Goal: Task Accomplishment & Management: Use online tool/utility

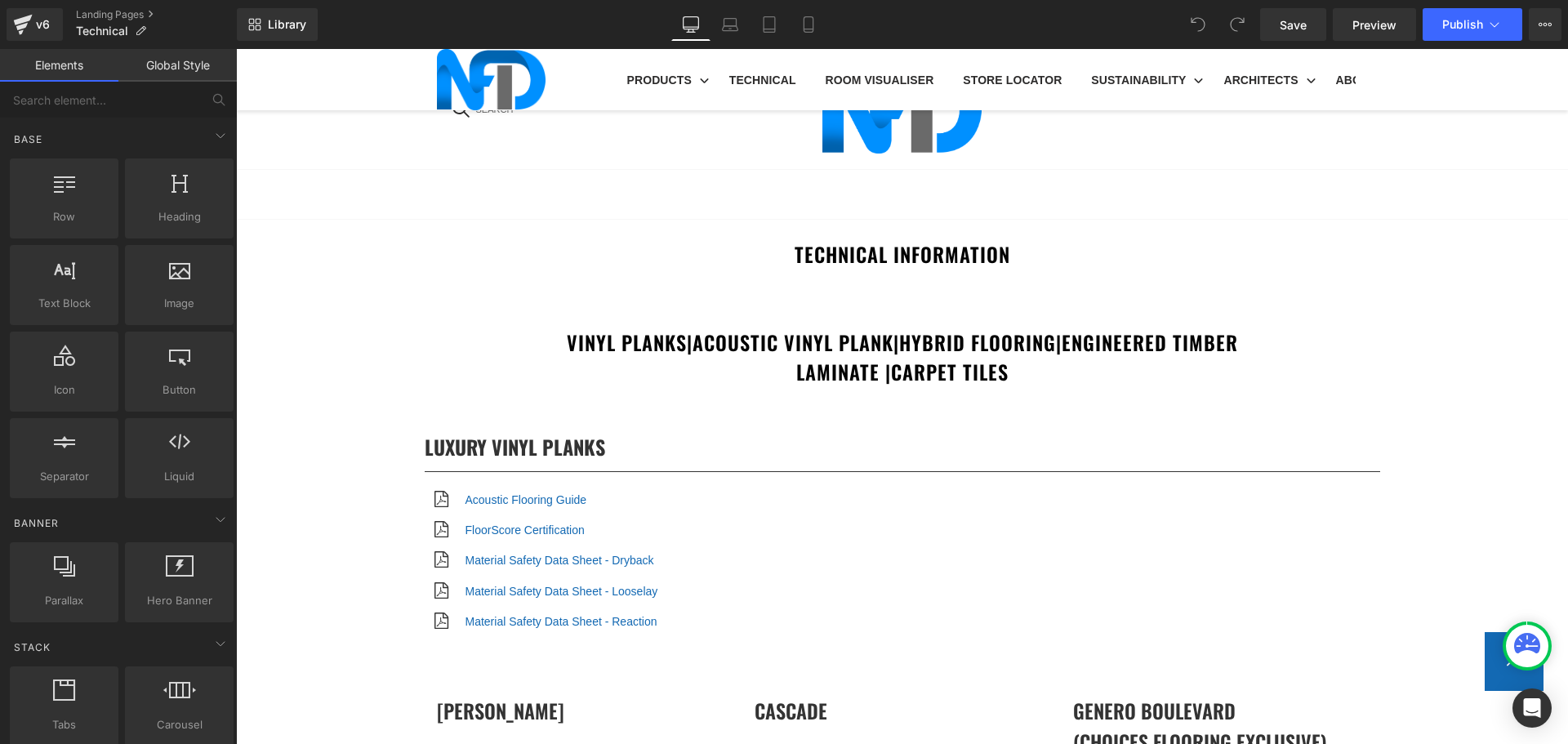
scroll to position [5472, 0]
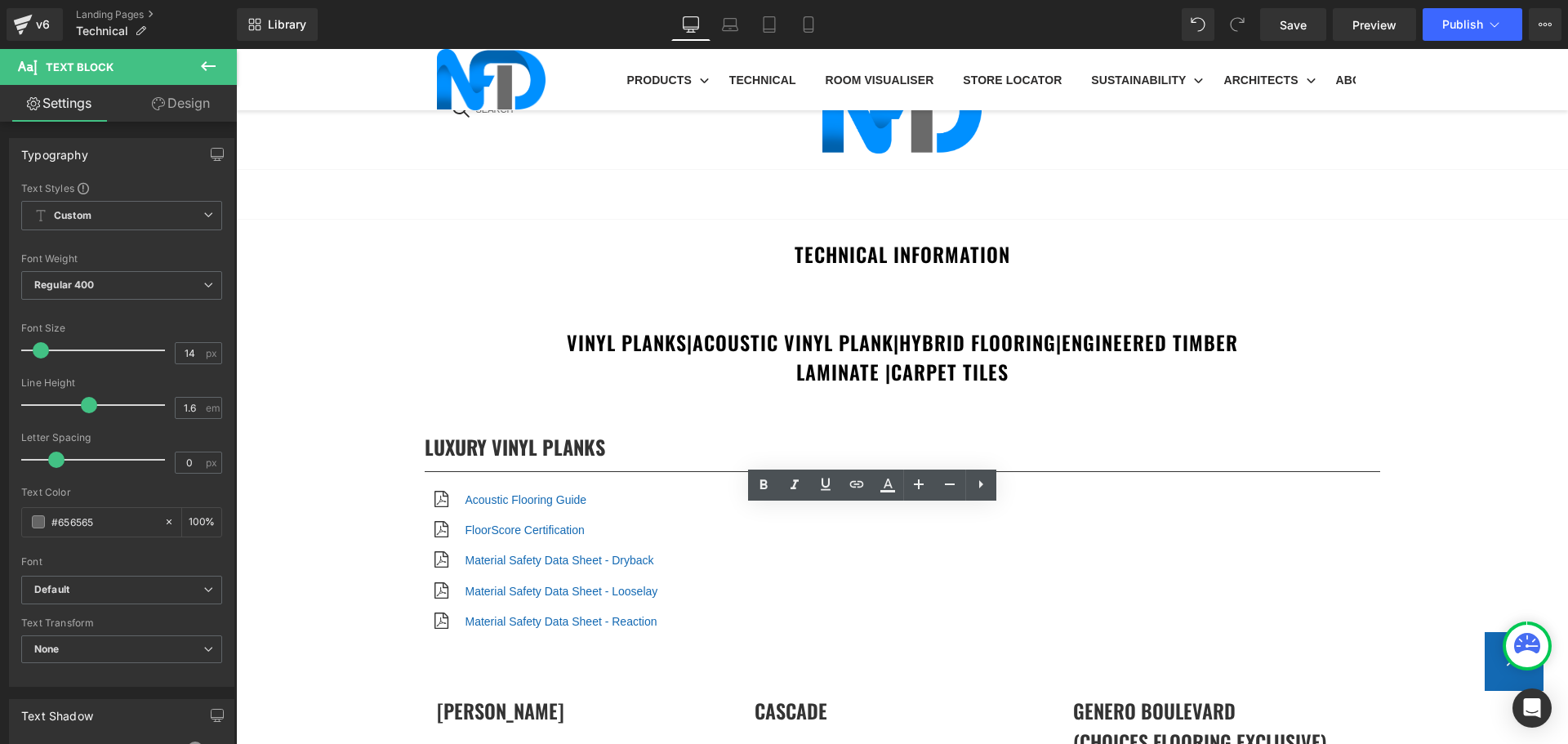
click at [894, 540] on span "Edit" at bounding box center [900, 545] width 19 height 14
click at [887, 543] on input "https://cdn.shopify.com/s/files/1/0075/7501/1395/files/EnginOaks-FireTest.pdf?v…" at bounding box center [905, 550] width 252 height 41
click at [886, 543] on input "https://cdn.shopify.com/s/files/1/0075/7501/1395/files/EnginOaks-FireTest.pdf?v…" at bounding box center [905, 550] width 252 height 41
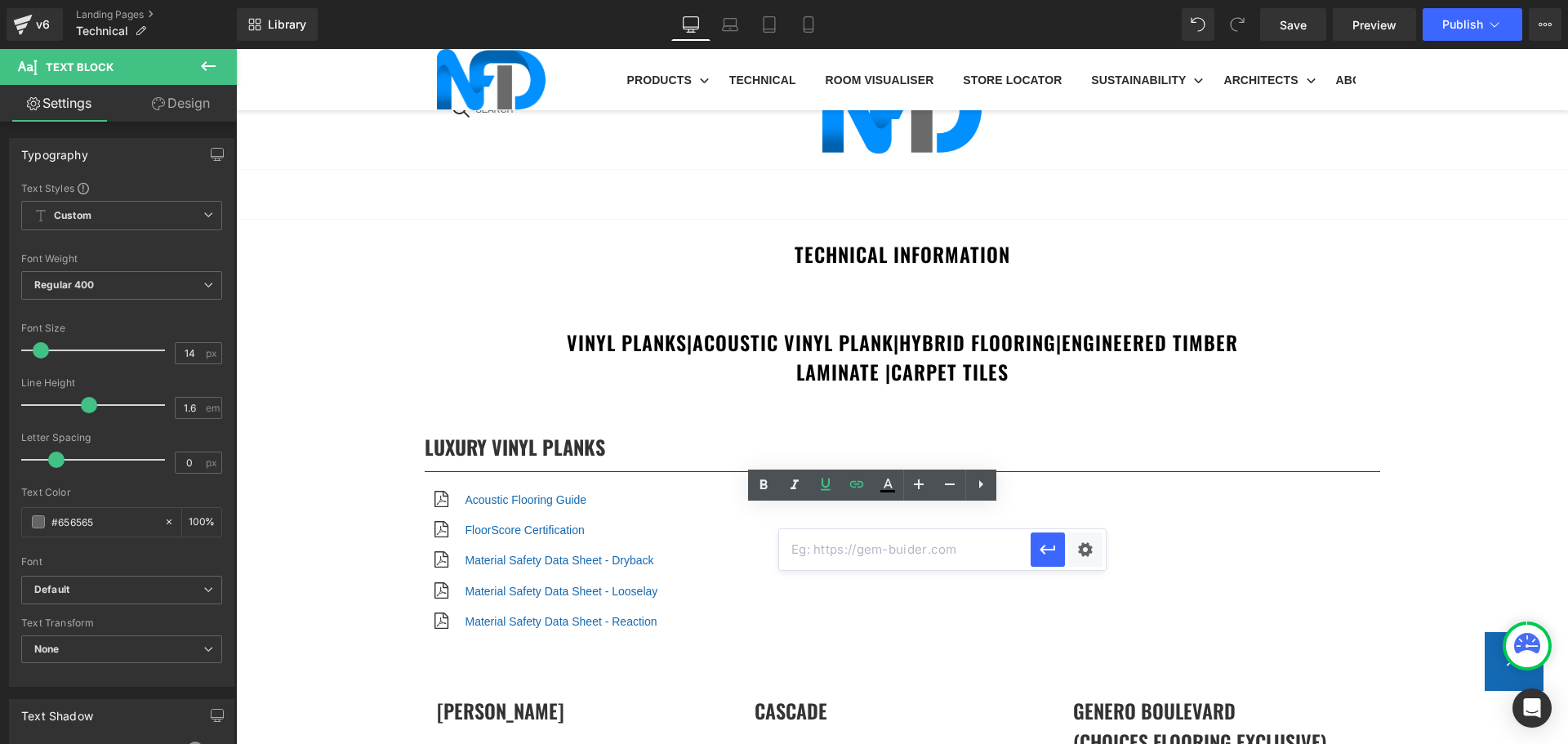
paste input "[URL][DOMAIN_NAME]"
click at [1070, 0] on div "Text Color Highlight Color #333333 Edit or remove link: Edit - Unlink - Cancel …" at bounding box center [784, 0] width 1568 height 0
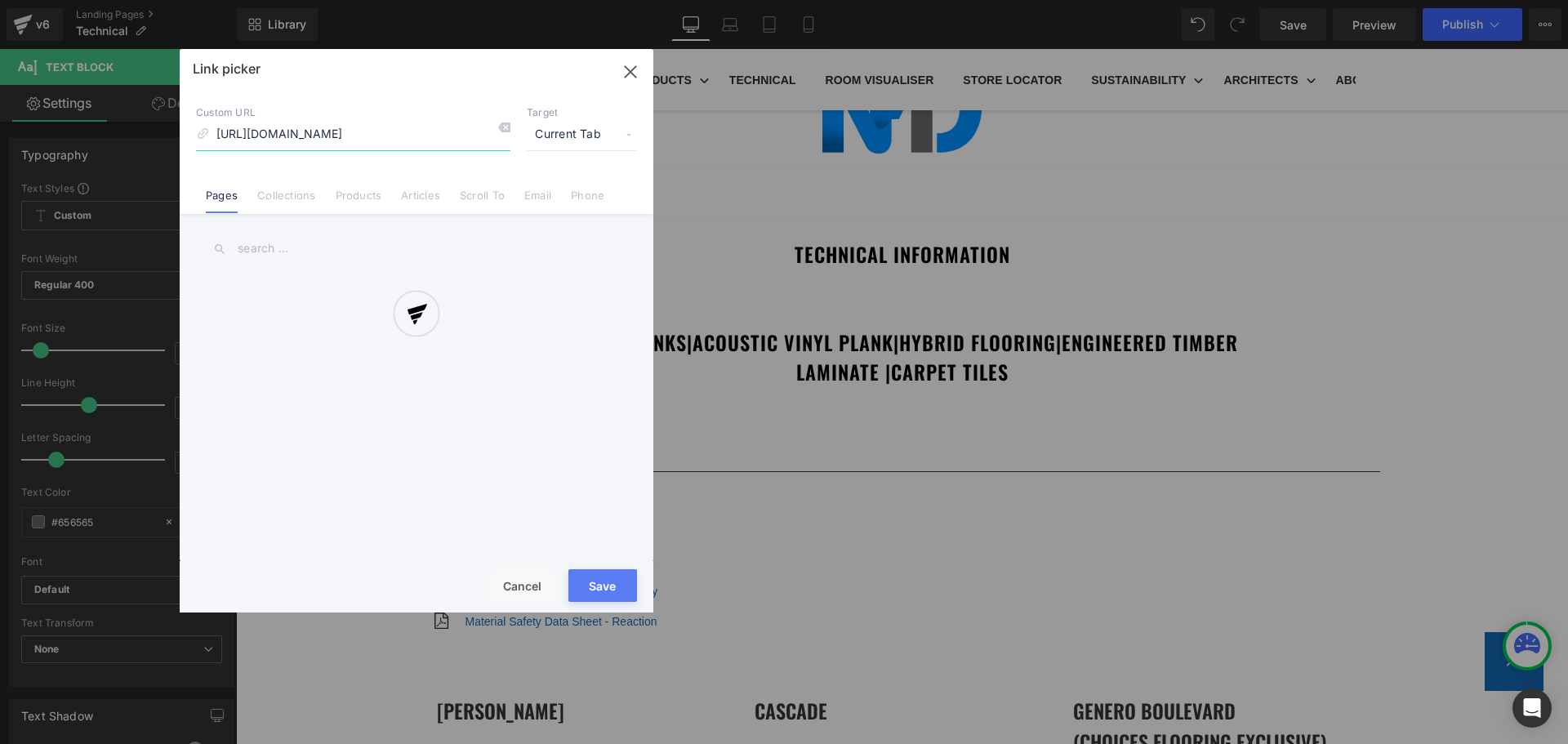
scroll to position [0, 218]
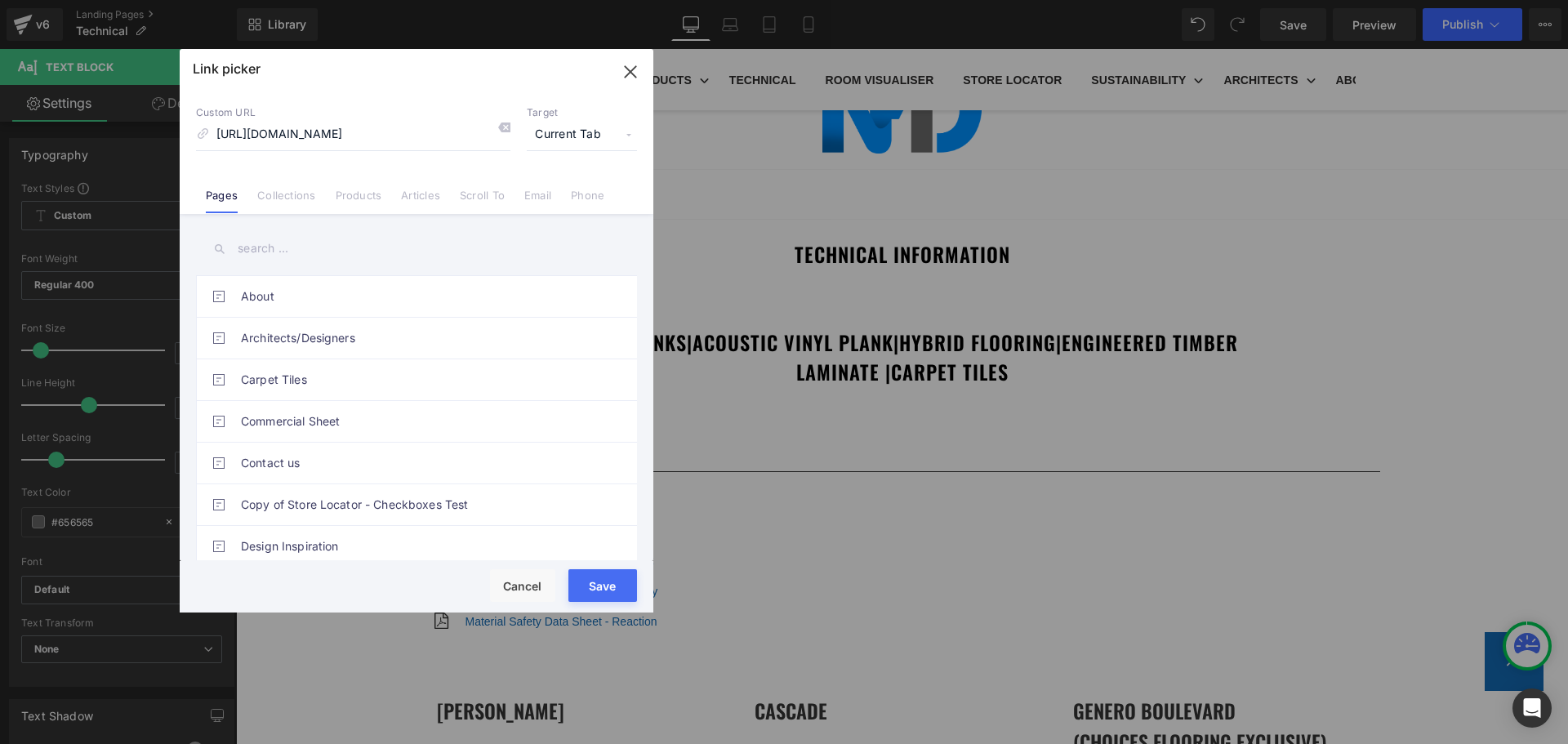
click at [551, 137] on span "Current Tab" at bounding box center [582, 135] width 110 height 31
click at [568, 192] on li "New Tab" at bounding box center [582, 193] width 127 height 28
click at [611, 583] on button "Save" at bounding box center [602, 585] width 68 height 33
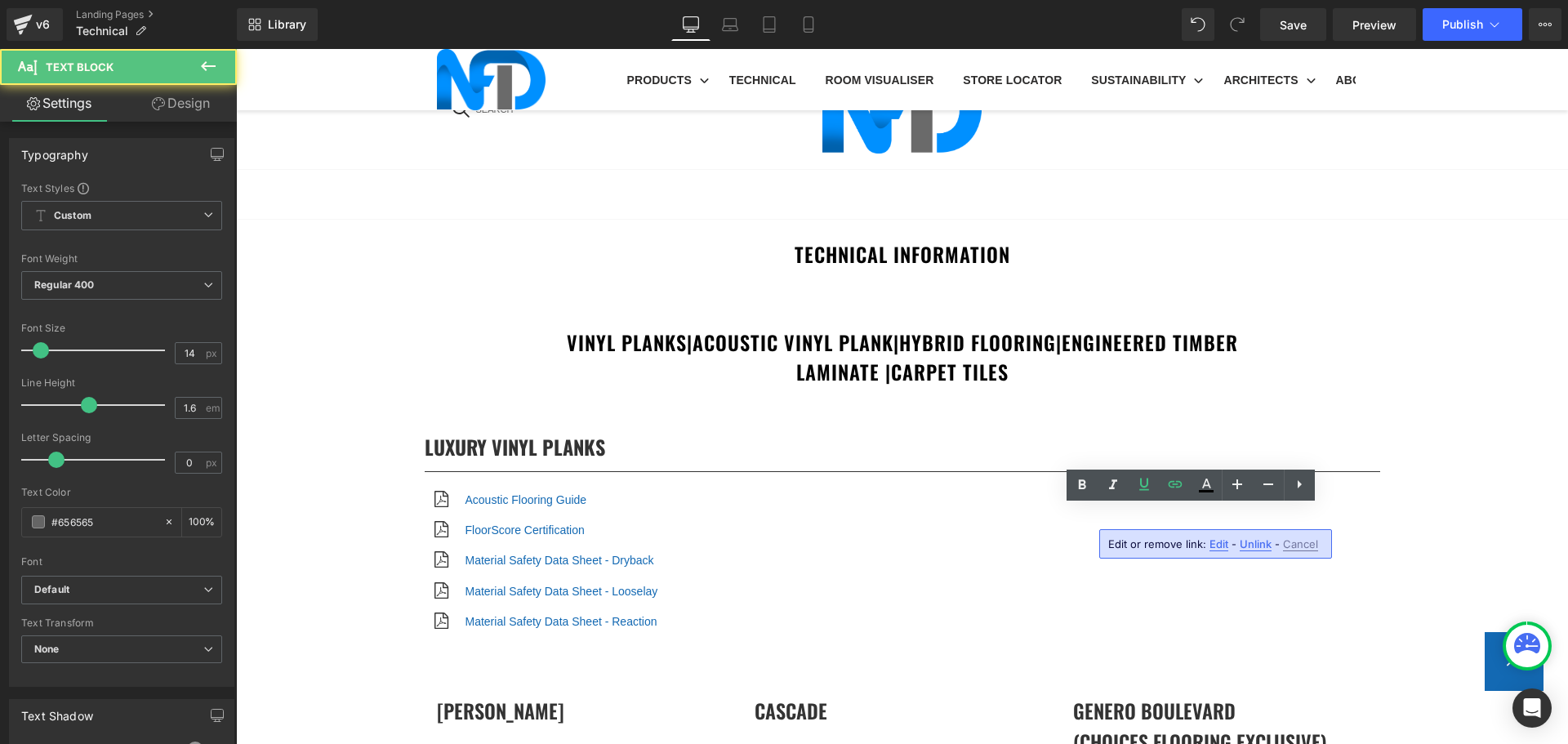
click at [1212, 546] on span "Edit" at bounding box center [1219, 545] width 19 height 14
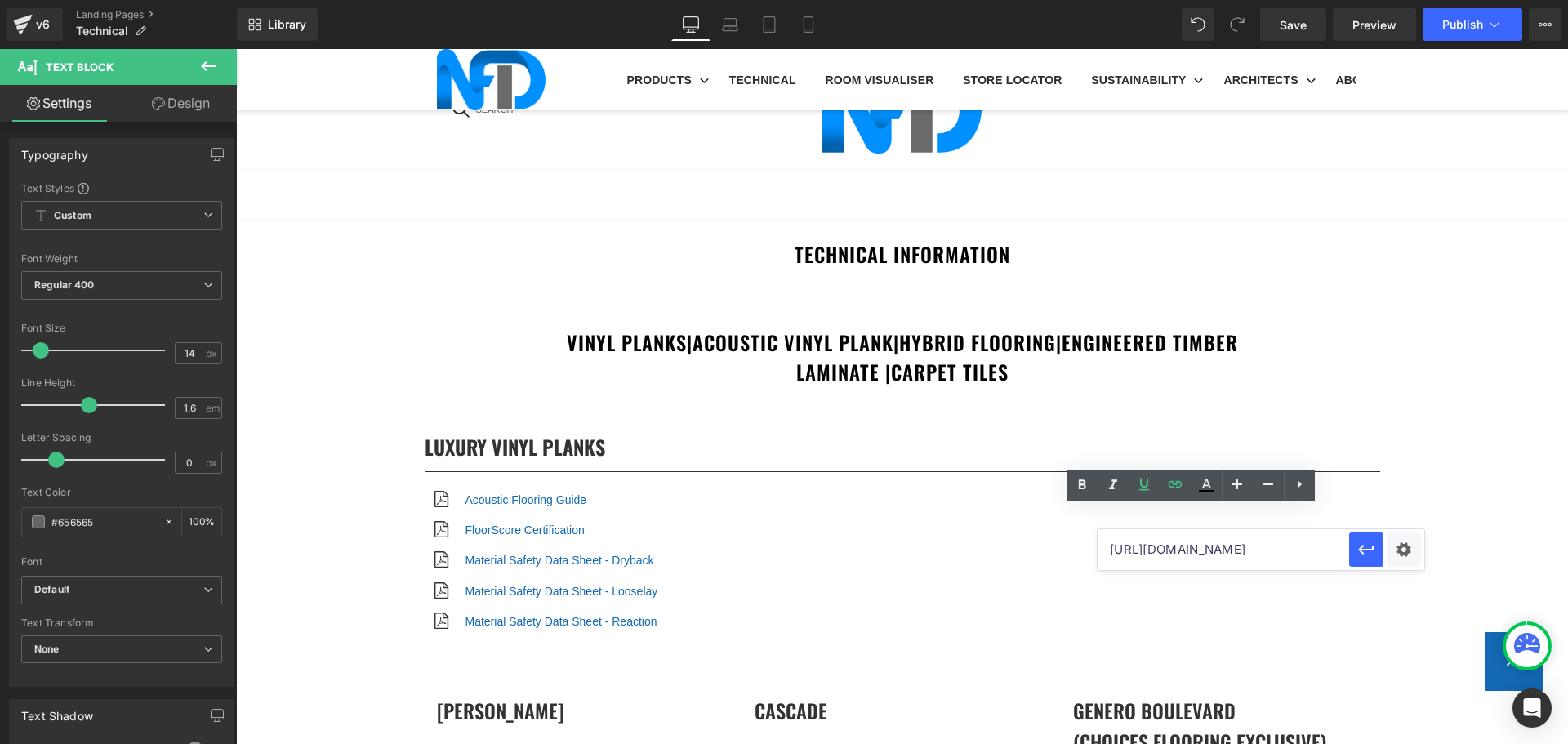
click at [1182, 546] on input "[URL][DOMAIN_NAME]" at bounding box center [1223, 550] width 252 height 41
click at [1180, 546] on input "[URL][DOMAIN_NAME]" at bounding box center [1223, 550] width 252 height 41
type input "https://cdn.shopify.com/s/files/1/0075/7501/1395/files/EnginOaks-FireTest.pdf?v…"
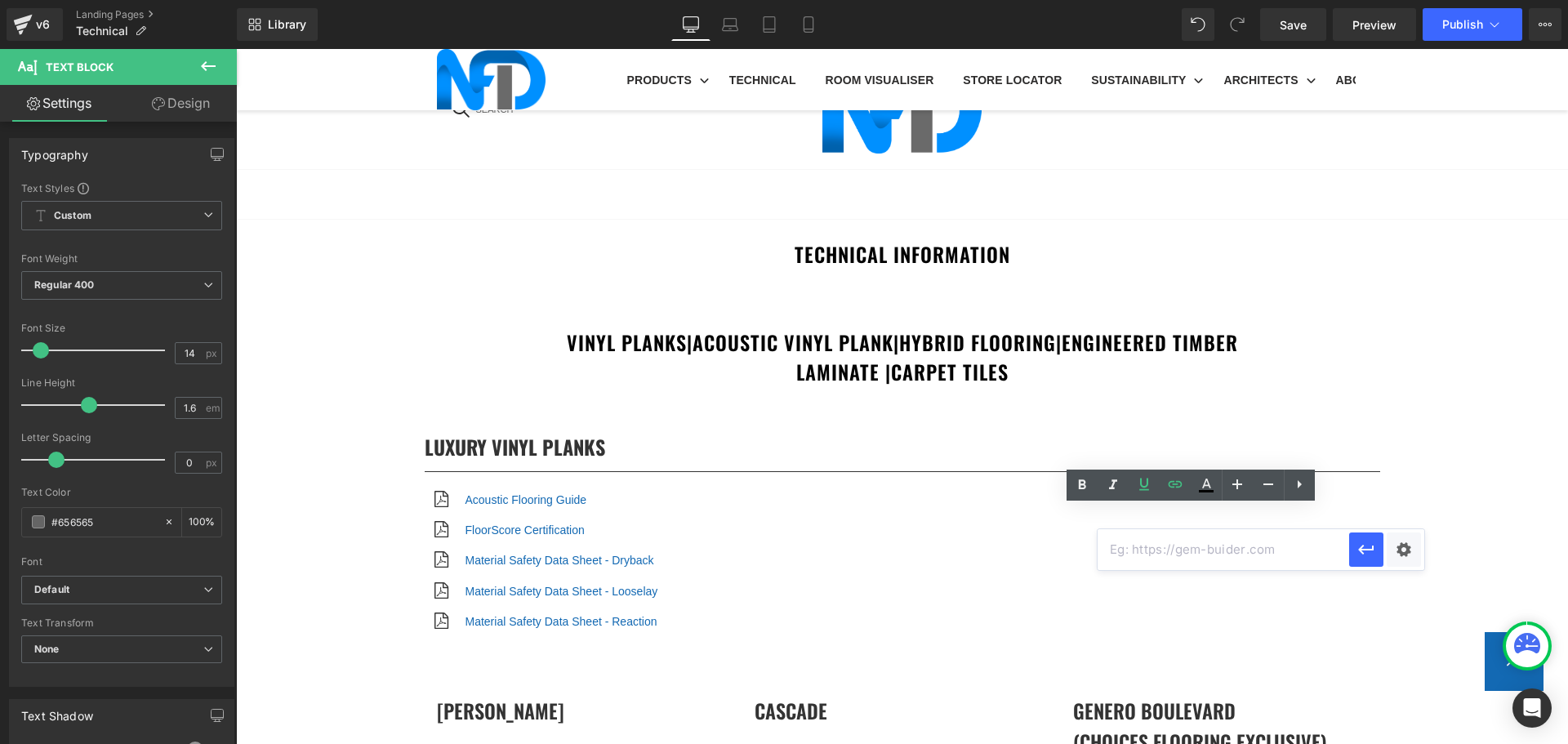
paste input "[URL][DOMAIN_NAME]"
click at [1415, 0] on div "Text Color Highlight Color #333333 Edit or remove link: Edit - Unlink - Cancel …" at bounding box center [784, 0] width 1568 height 0
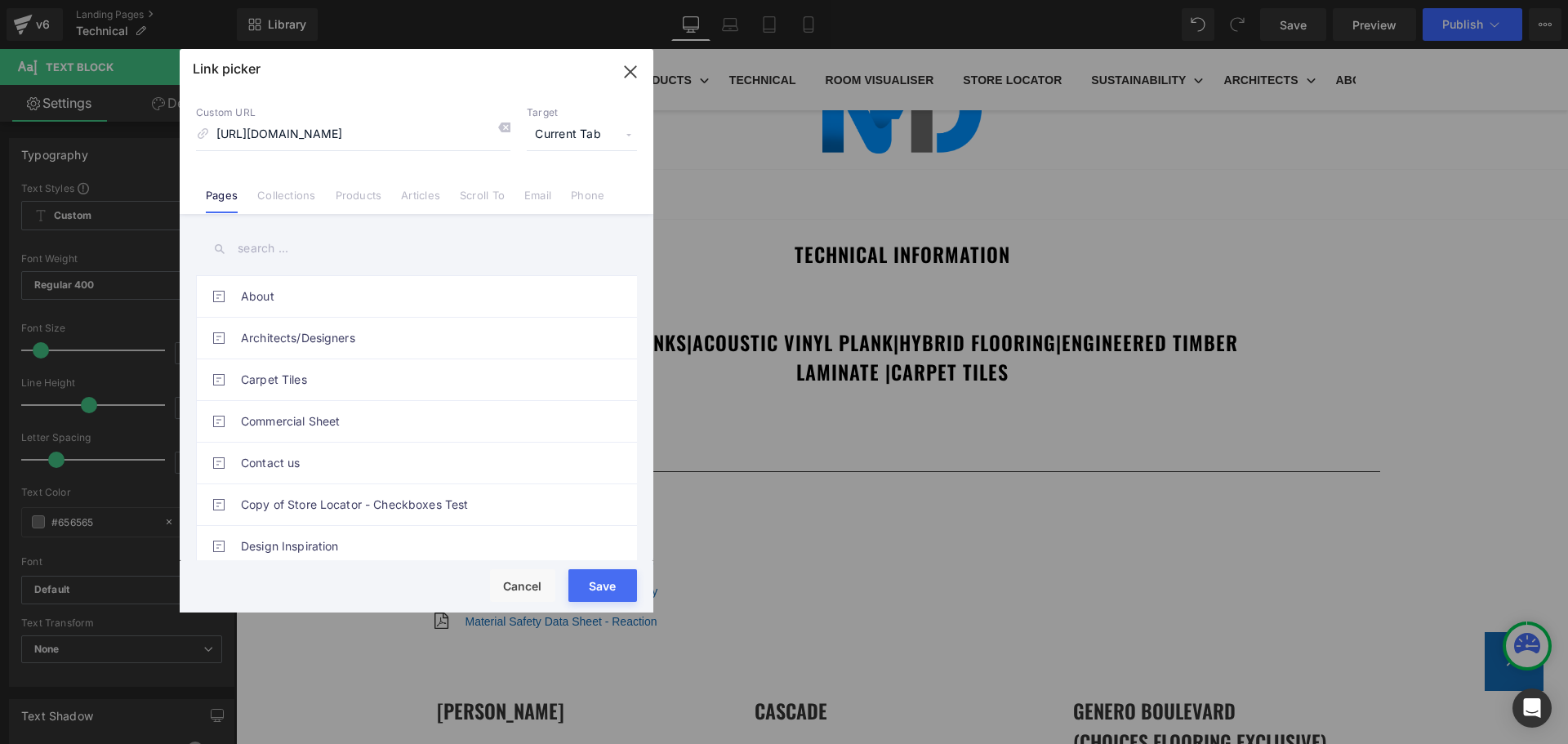
scroll to position [0, 0]
click at [556, 133] on span "Current Tab" at bounding box center [582, 135] width 110 height 31
click at [569, 192] on li "New Tab" at bounding box center [582, 193] width 127 height 28
click at [616, 583] on button "Save" at bounding box center [602, 585] width 68 height 33
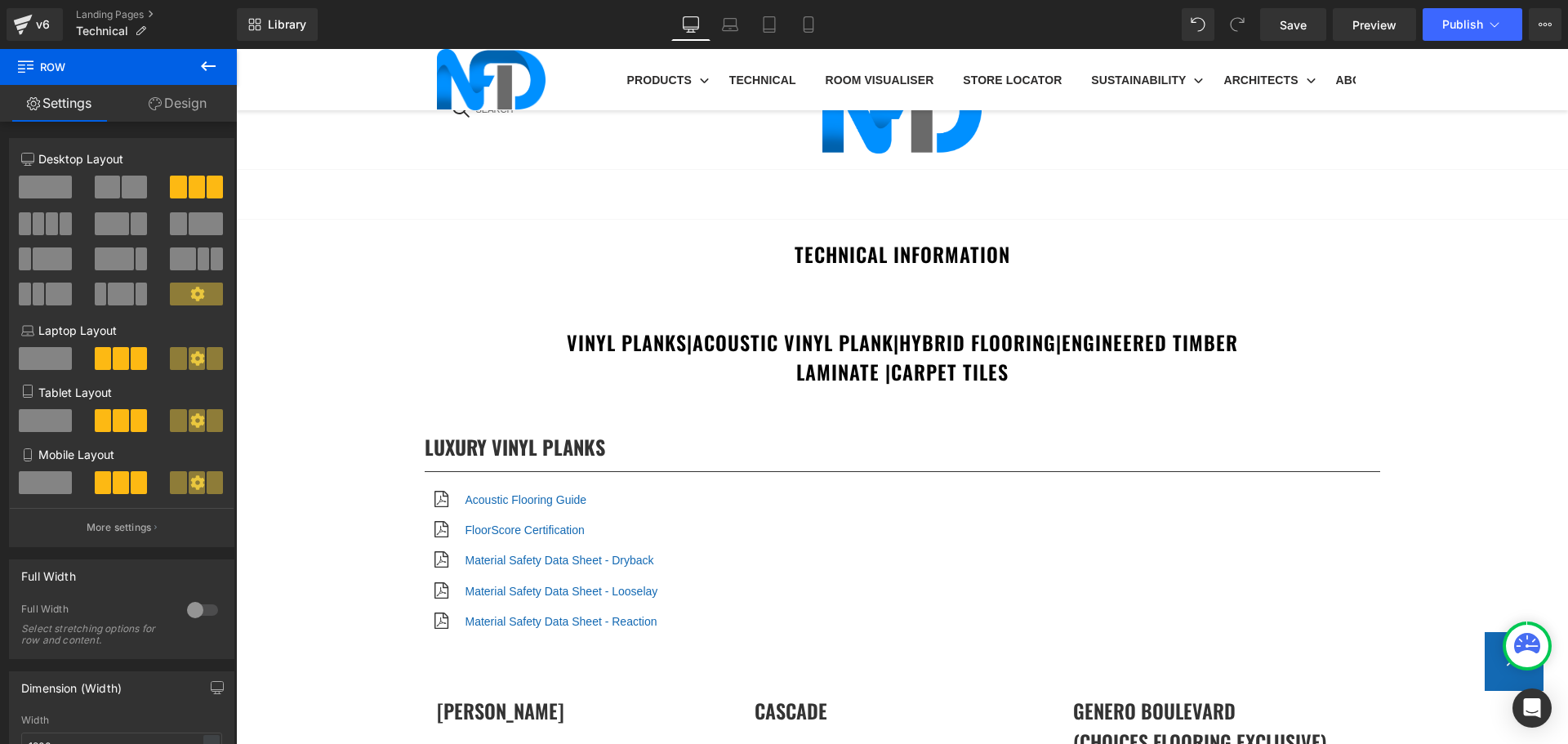
scroll to position [5799, 0]
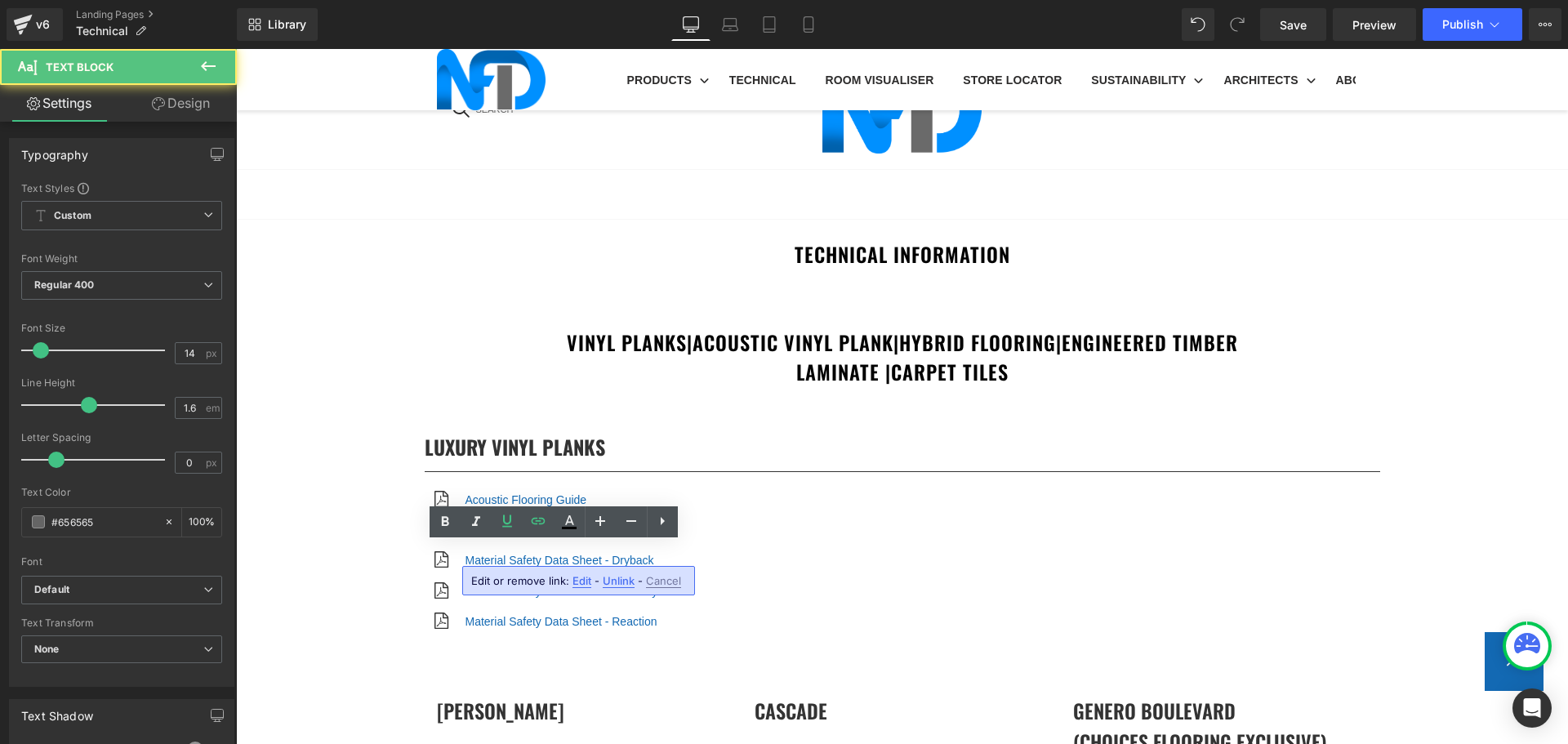
click at [572, 579] on span "Edit" at bounding box center [581, 581] width 19 height 14
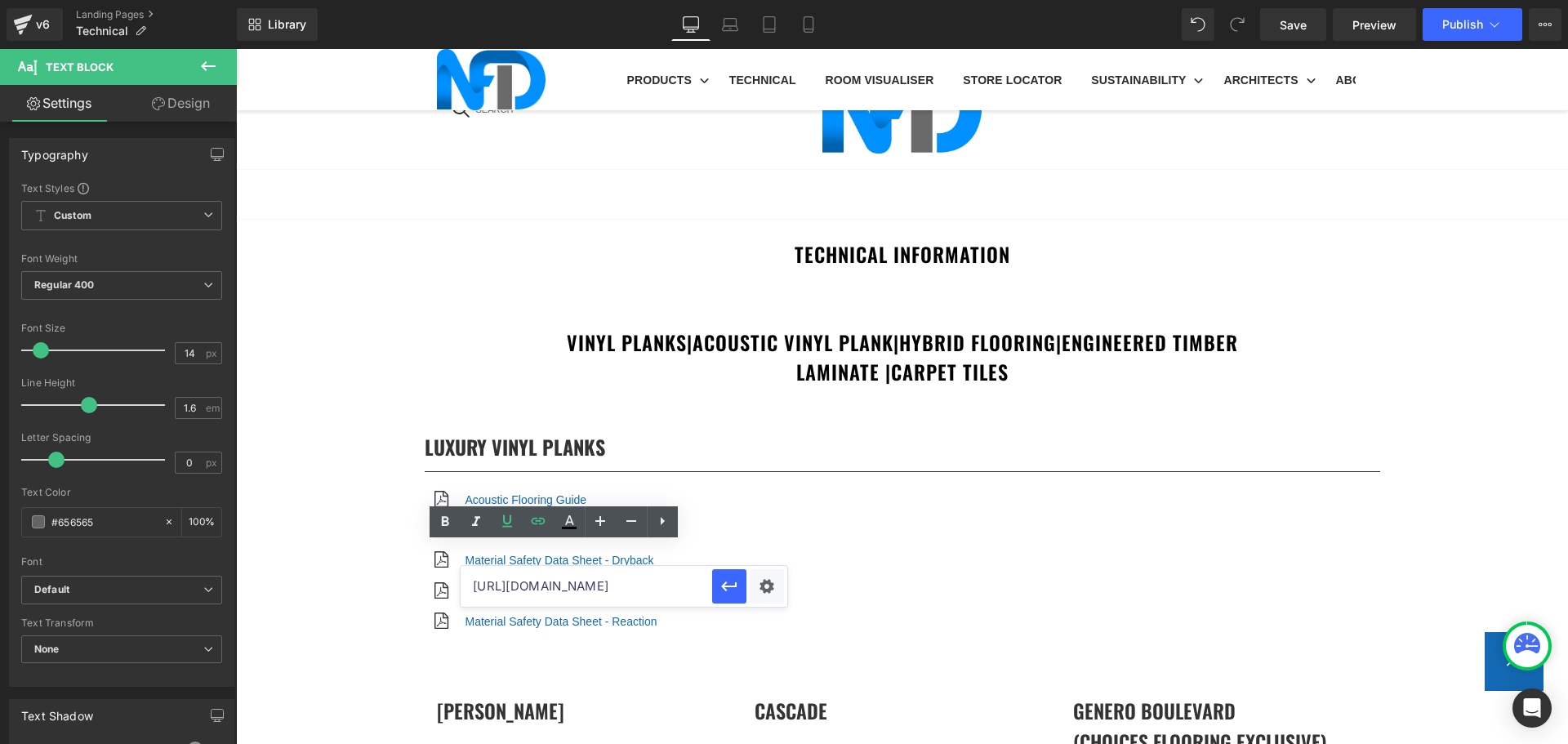
click at [658, 587] on input "[URL][DOMAIN_NAME]" at bounding box center [586, 586] width 252 height 41
click at [657, 586] on input "[URL][DOMAIN_NAME]" at bounding box center [586, 586] width 252 height 41
click at [656, 586] on input "[URL][DOMAIN_NAME]" at bounding box center [586, 586] width 252 height 41
type input "https://cdn.shopify.com/s/files/1/0075/7501/1395/files/EnginOaks-FireTest.pdf?v…"
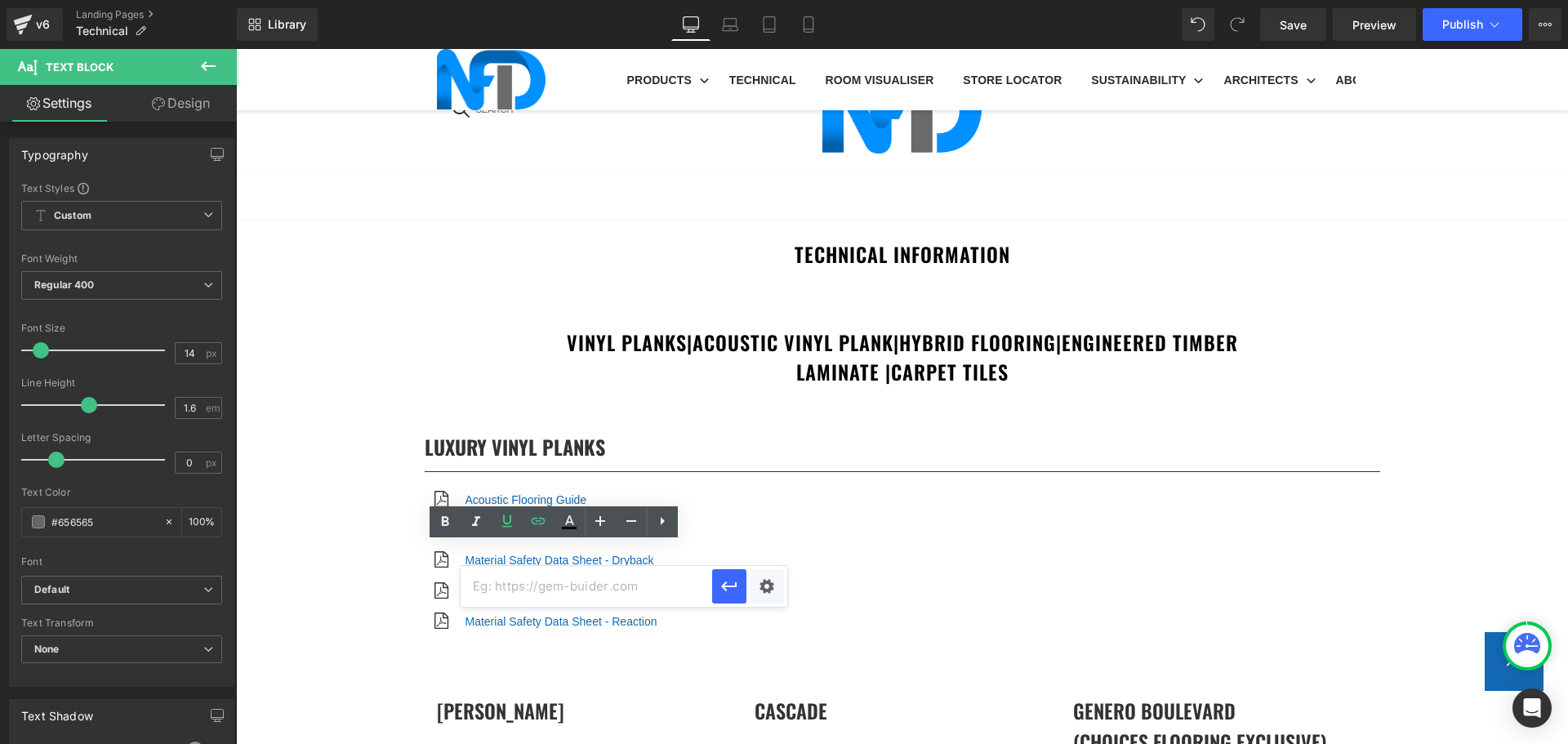
click at [656, 586] on input "text" at bounding box center [586, 586] width 252 height 41
paste input "[URL][DOMAIN_NAME]"
type input "[URL][DOMAIN_NAME]"
click at [757, 0] on div "Text Color Highlight Color #333333 Edit or remove link: Edit - Unlink - Cancel …" at bounding box center [784, 0] width 1568 height 0
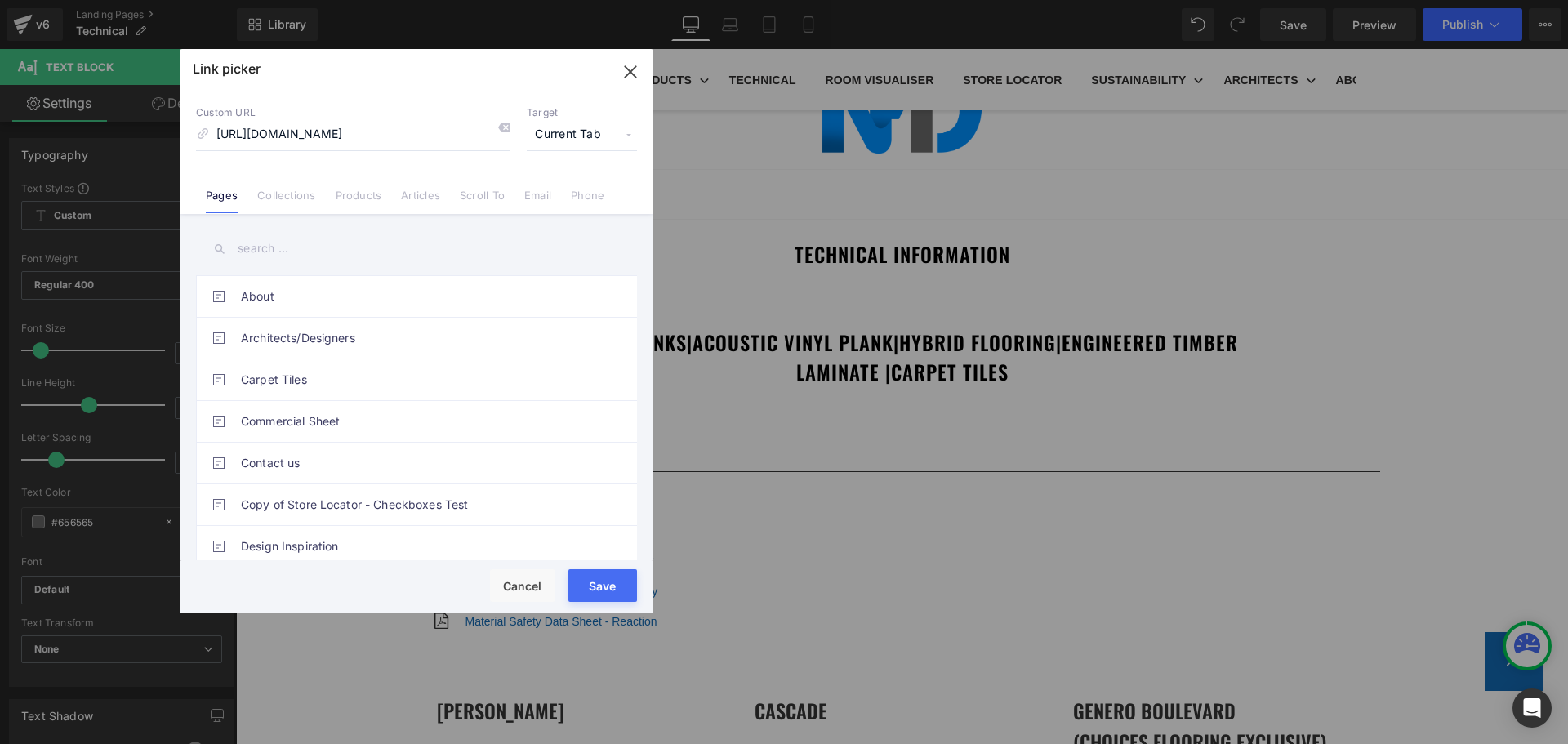
scroll to position [0, 0]
click at [569, 137] on span "Current Tab" at bounding box center [582, 135] width 110 height 31
click at [579, 189] on li "New Tab" at bounding box center [582, 193] width 127 height 28
click at [605, 589] on button "Save" at bounding box center [602, 585] width 68 height 33
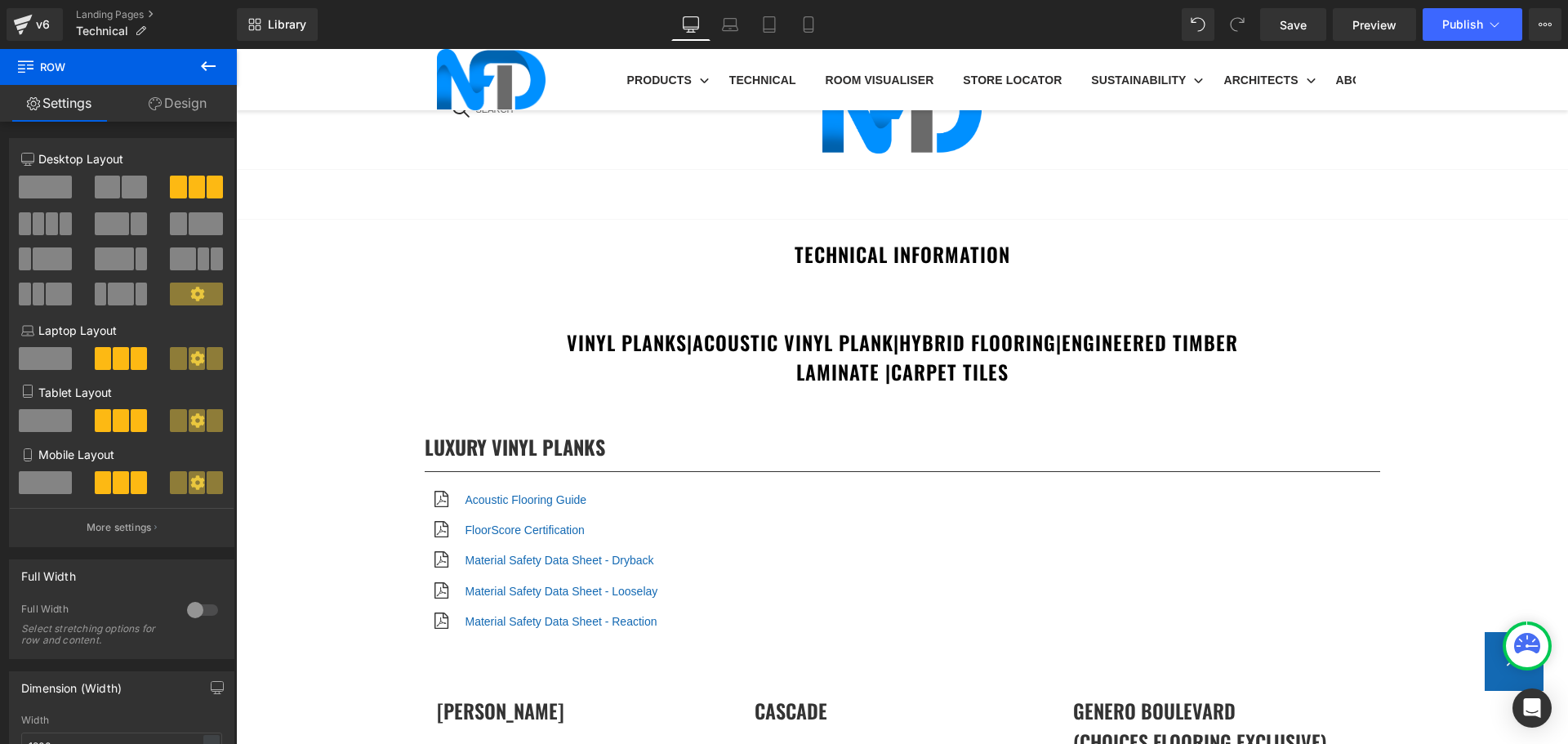
scroll to position [5635, 0]
click at [1454, 16] on button "Publish" at bounding box center [1472, 24] width 99 height 33
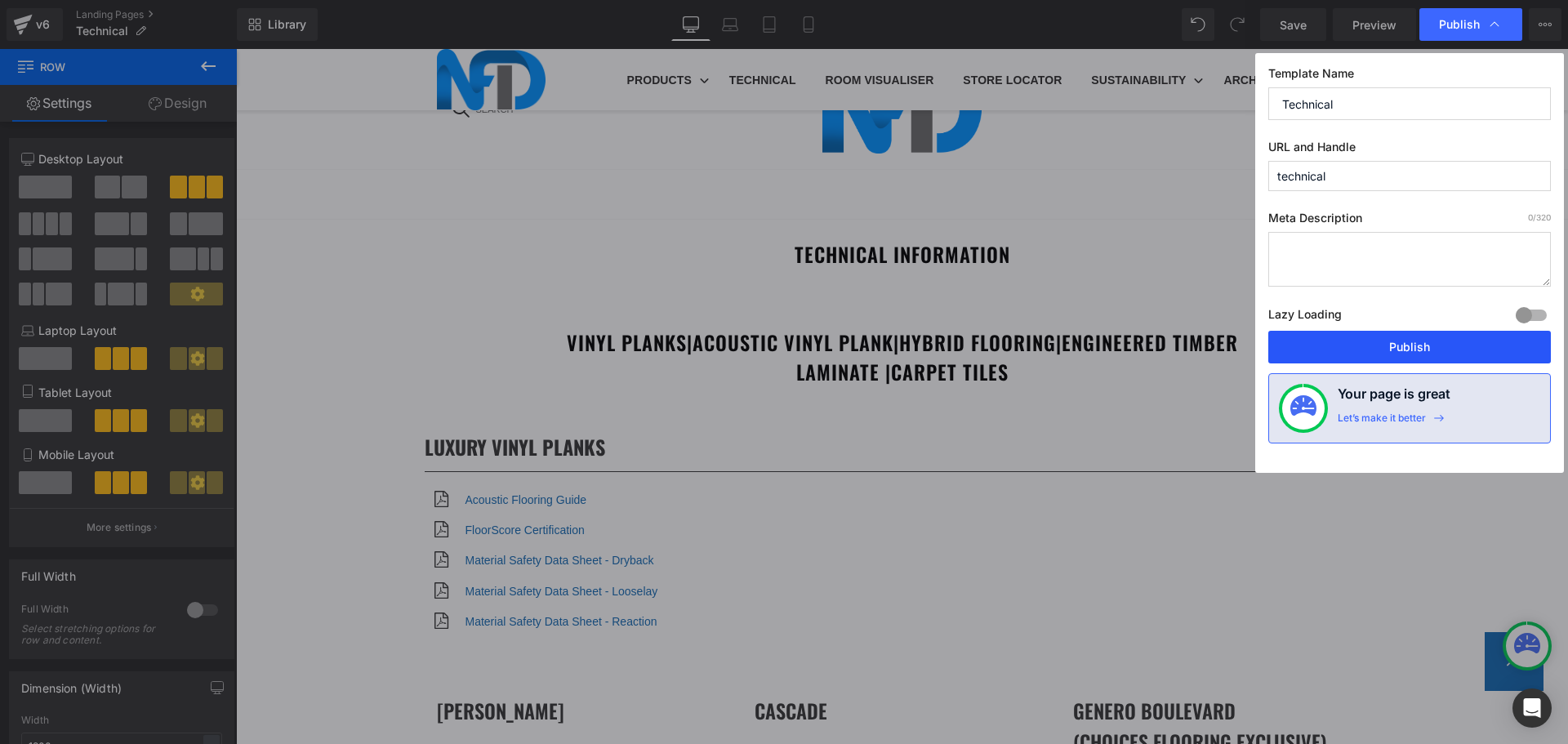
click at [1396, 342] on button "Publish" at bounding box center [1409, 346] width 283 height 33
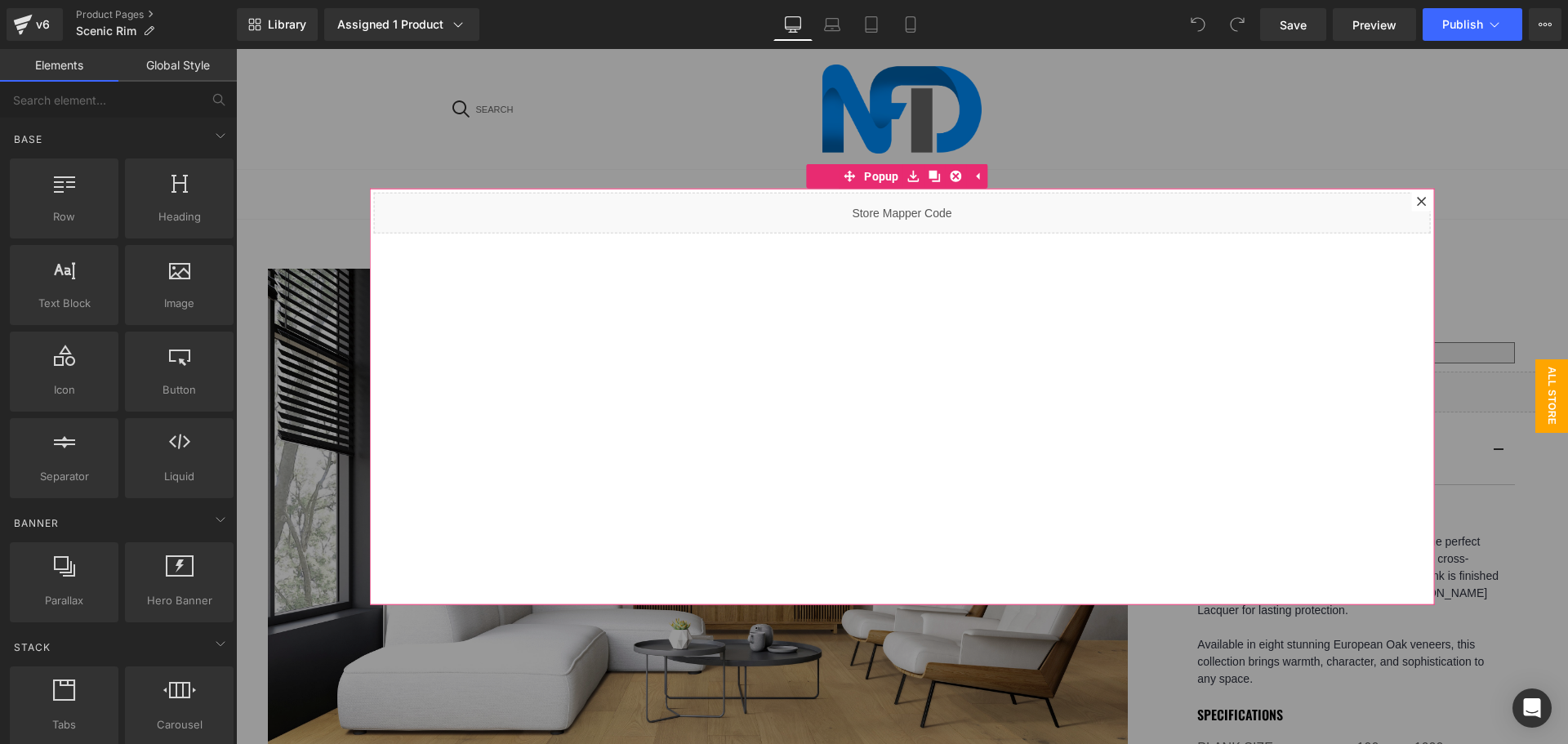
click at [1417, 202] on icon at bounding box center [1422, 200] width 10 height 10
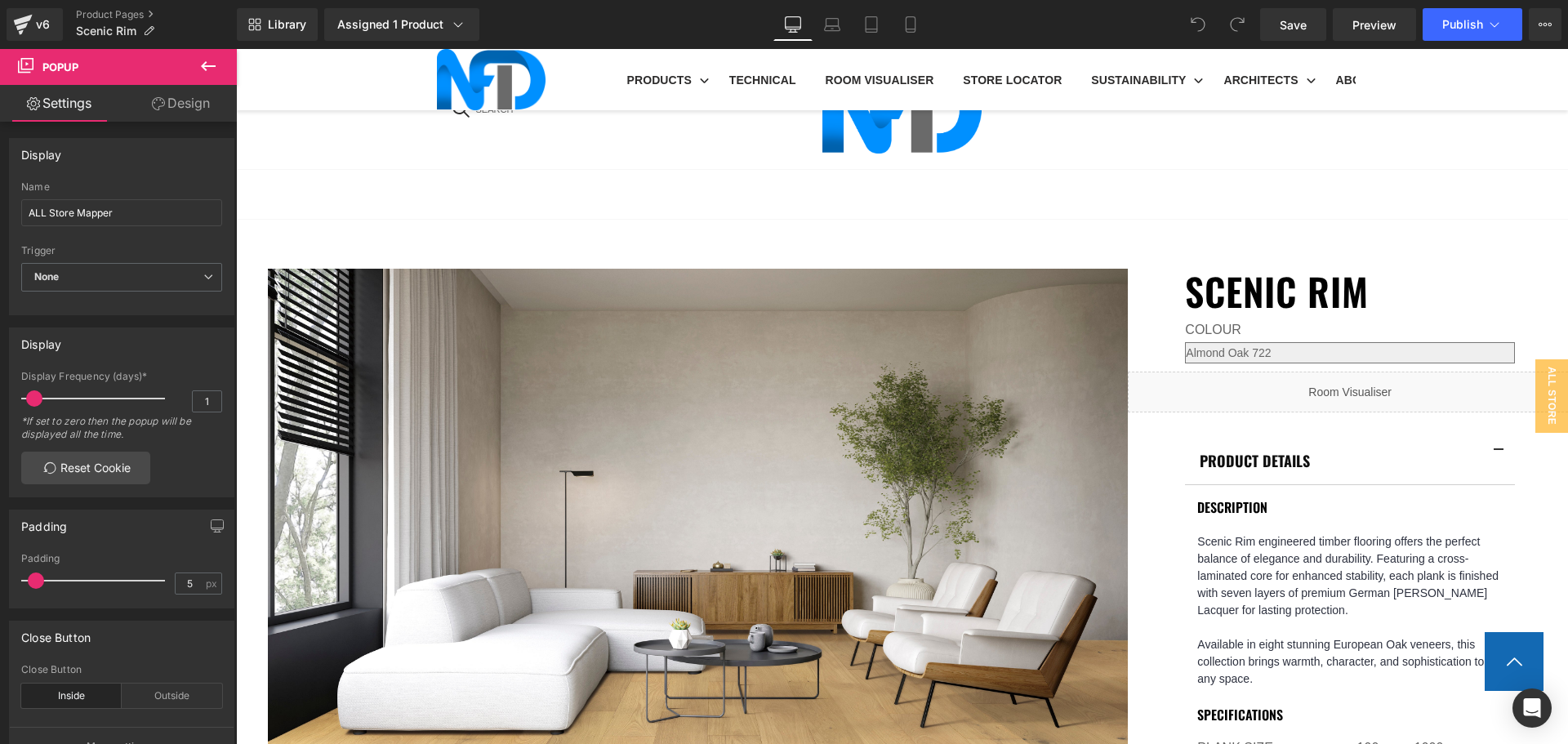
scroll to position [654, 0]
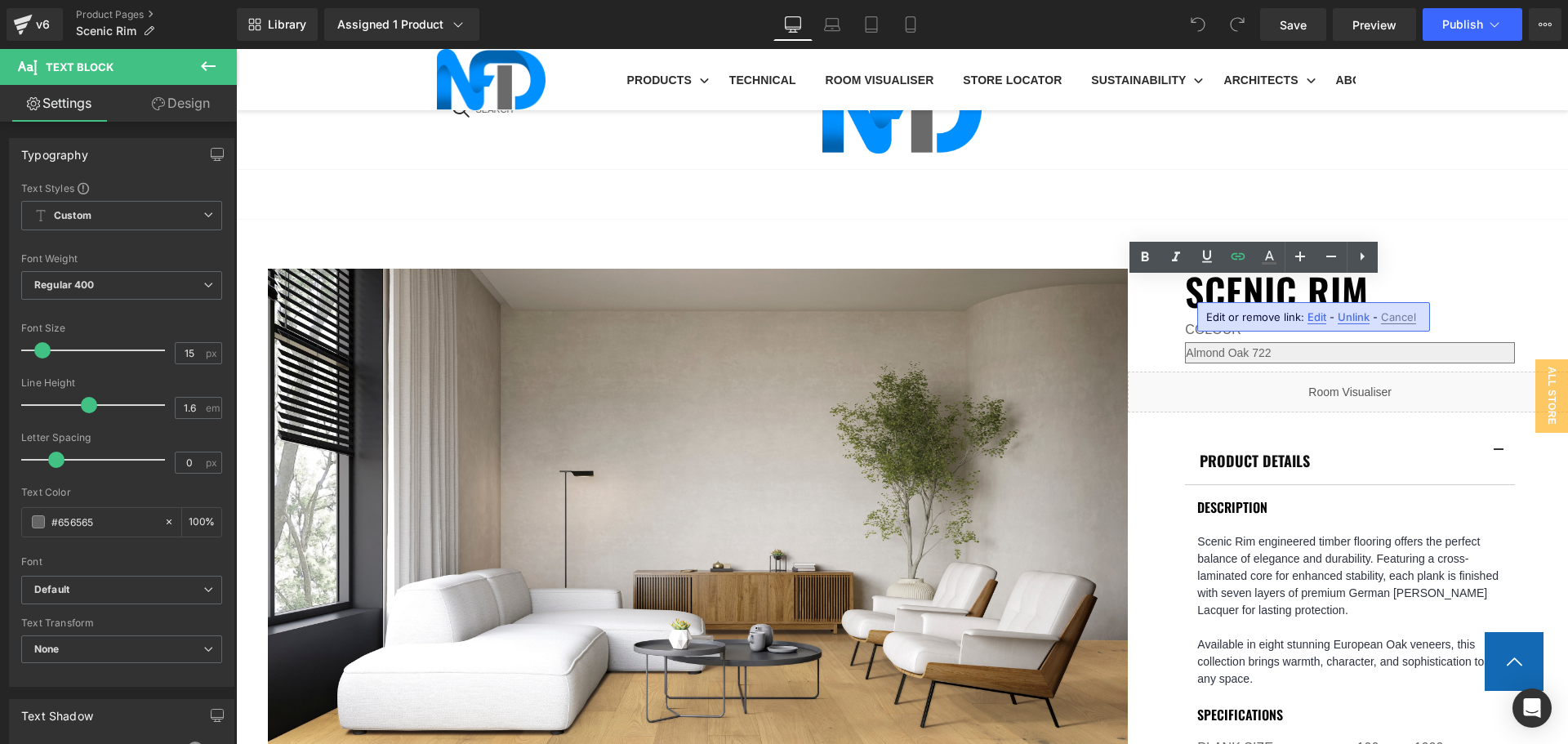
click at [1317, 314] on span "Edit" at bounding box center [1316, 317] width 19 height 14
click at [1300, 325] on input "[URL][DOMAIN_NAME]" at bounding box center [1347, 322] width 252 height 41
paste input "[URL][DOMAIN_NAME]"
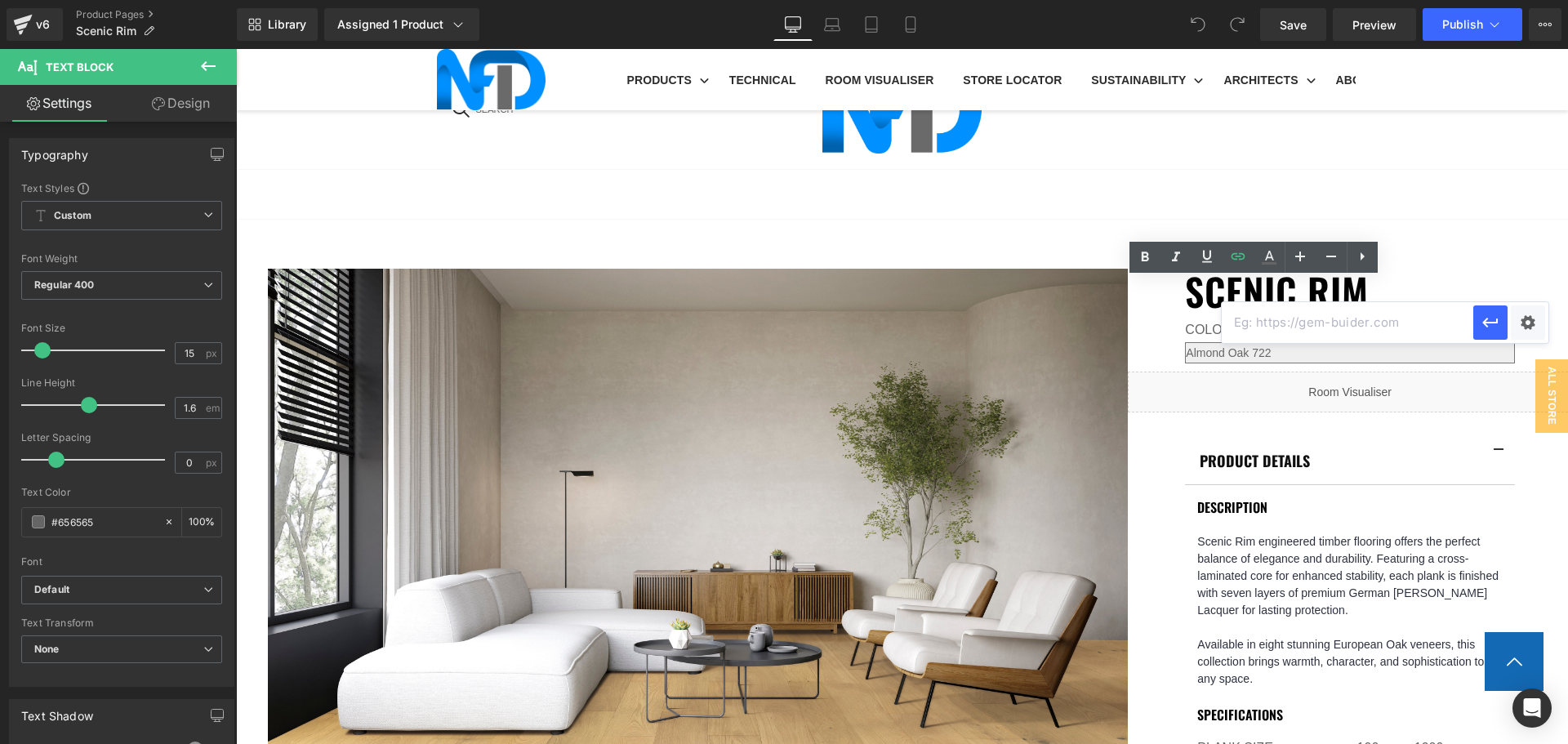
type input "[URL][DOMAIN_NAME]"
click at [1529, 0] on div "Text Color Highlight Color #333333 Edit or remove link: Edit - Unlink - Cancel …" at bounding box center [784, 0] width 1568 height 0
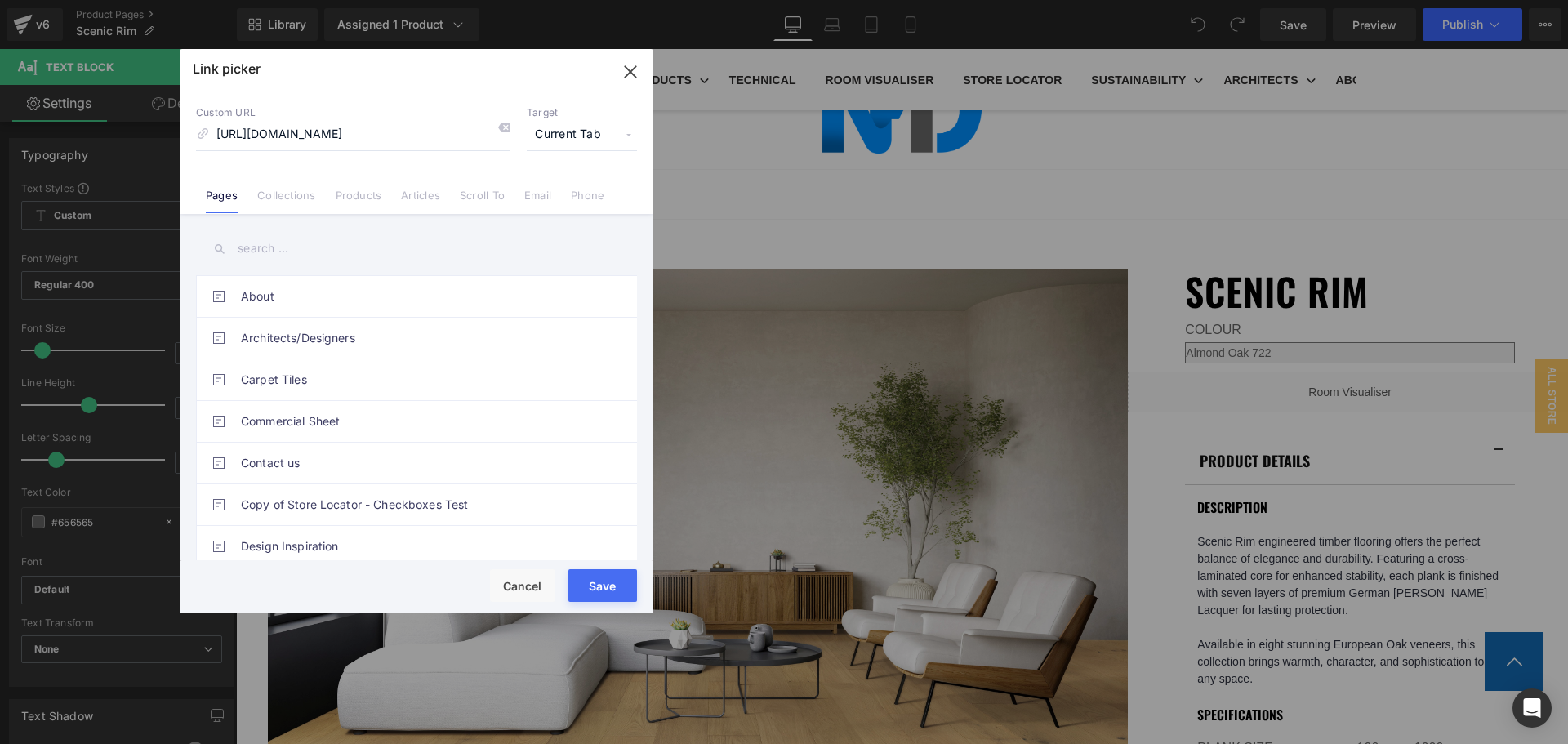
scroll to position [0, 0]
click at [551, 139] on span "Current Tab" at bounding box center [582, 135] width 110 height 31
click at [581, 194] on li "New Tab" at bounding box center [582, 193] width 127 height 28
click at [600, 593] on button "Save" at bounding box center [602, 585] width 68 height 33
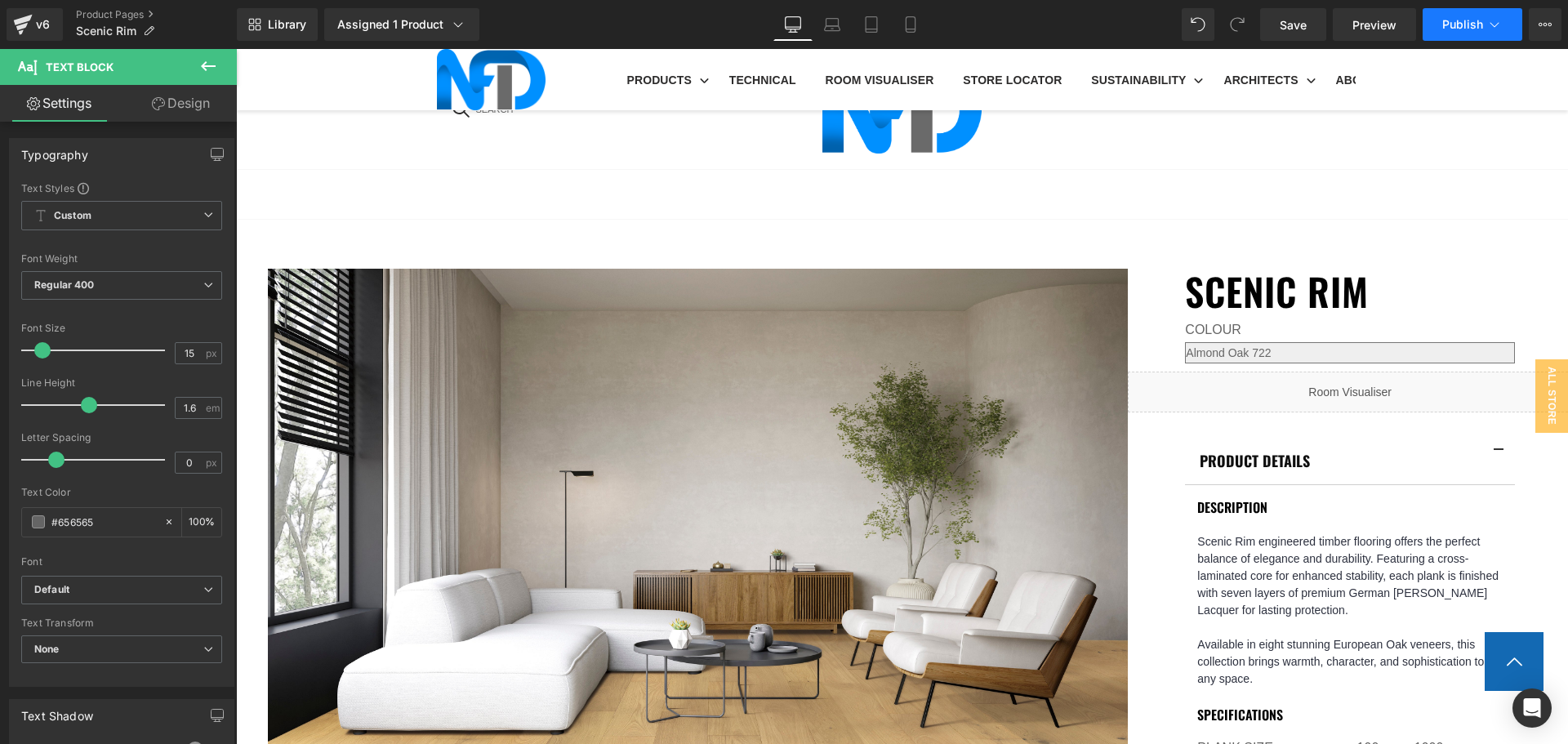
click at [1433, 29] on button "Publish" at bounding box center [1472, 24] width 99 height 33
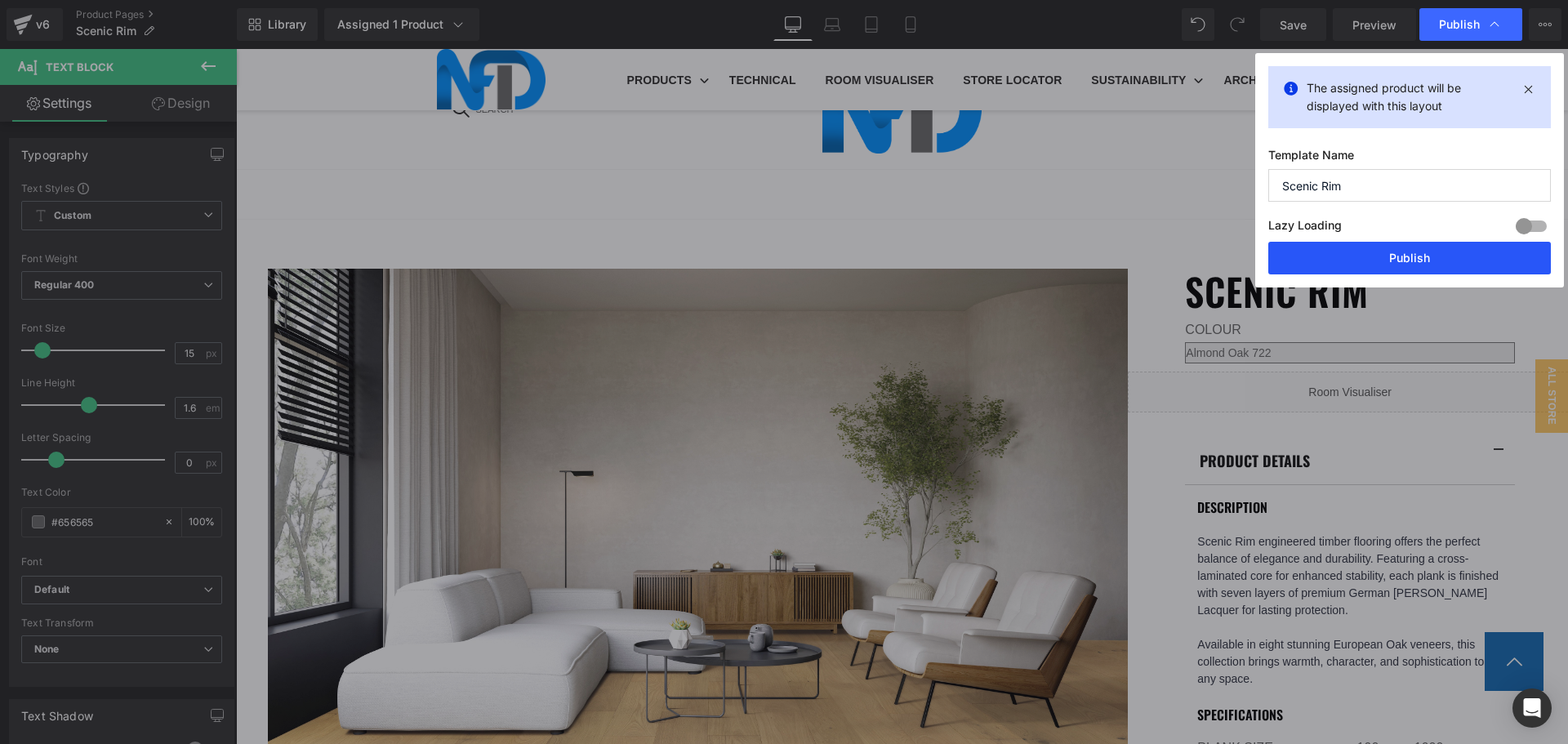
click at [1386, 255] on button "Publish" at bounding box center [1409, 258] width 283 height 33
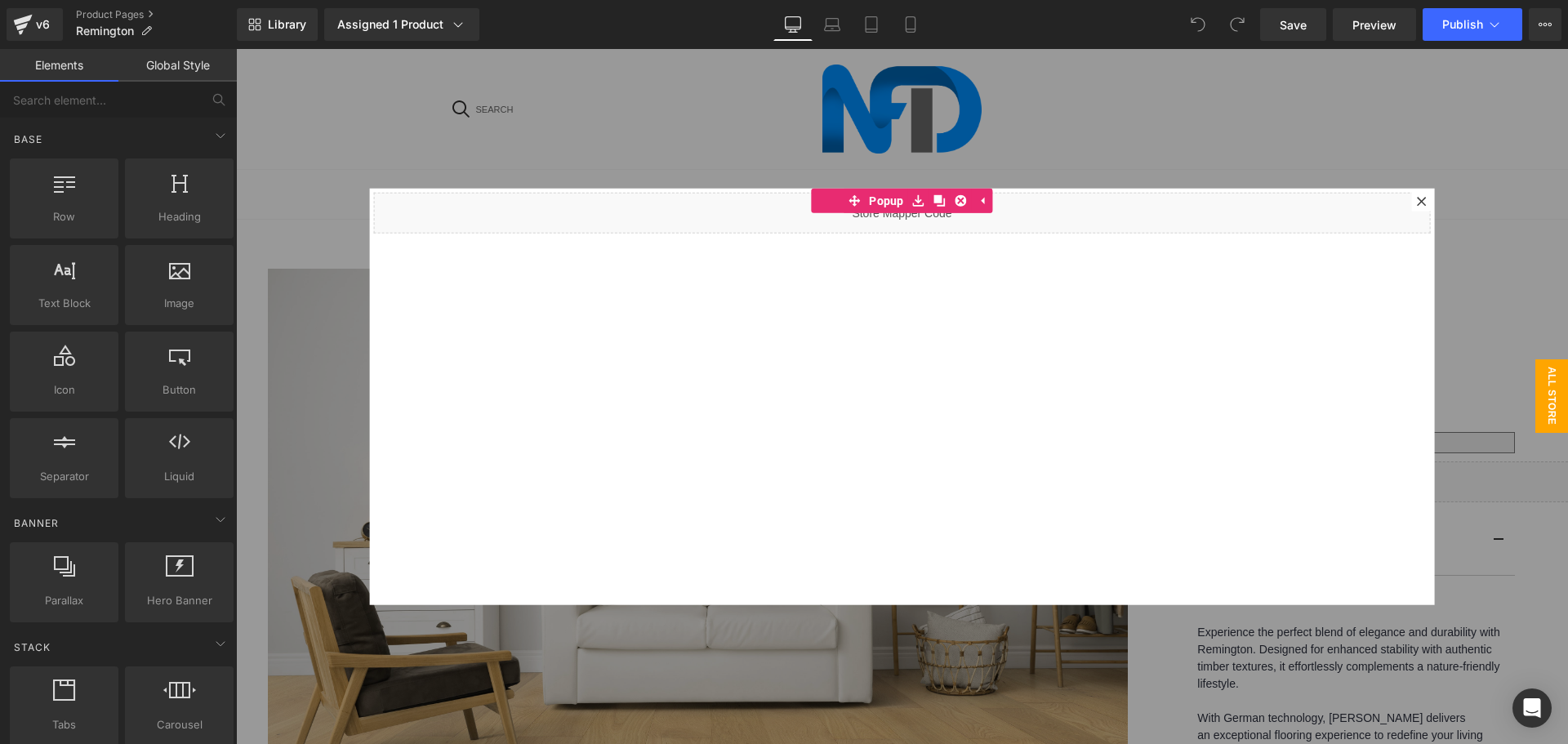
click at [1412, 197] on div at bounding box center [1422, 201] width 19 height 19
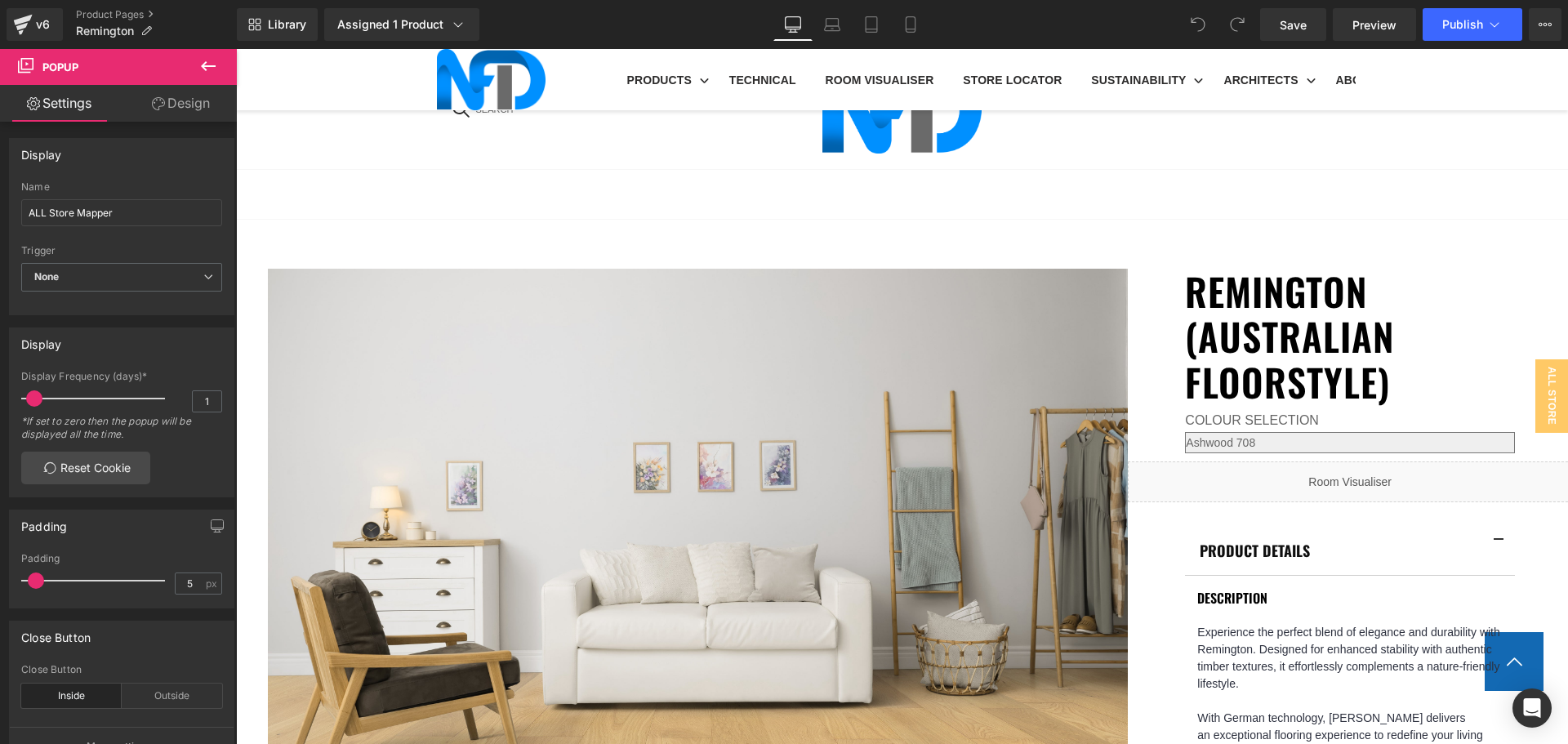
scroll to position [898, 0]
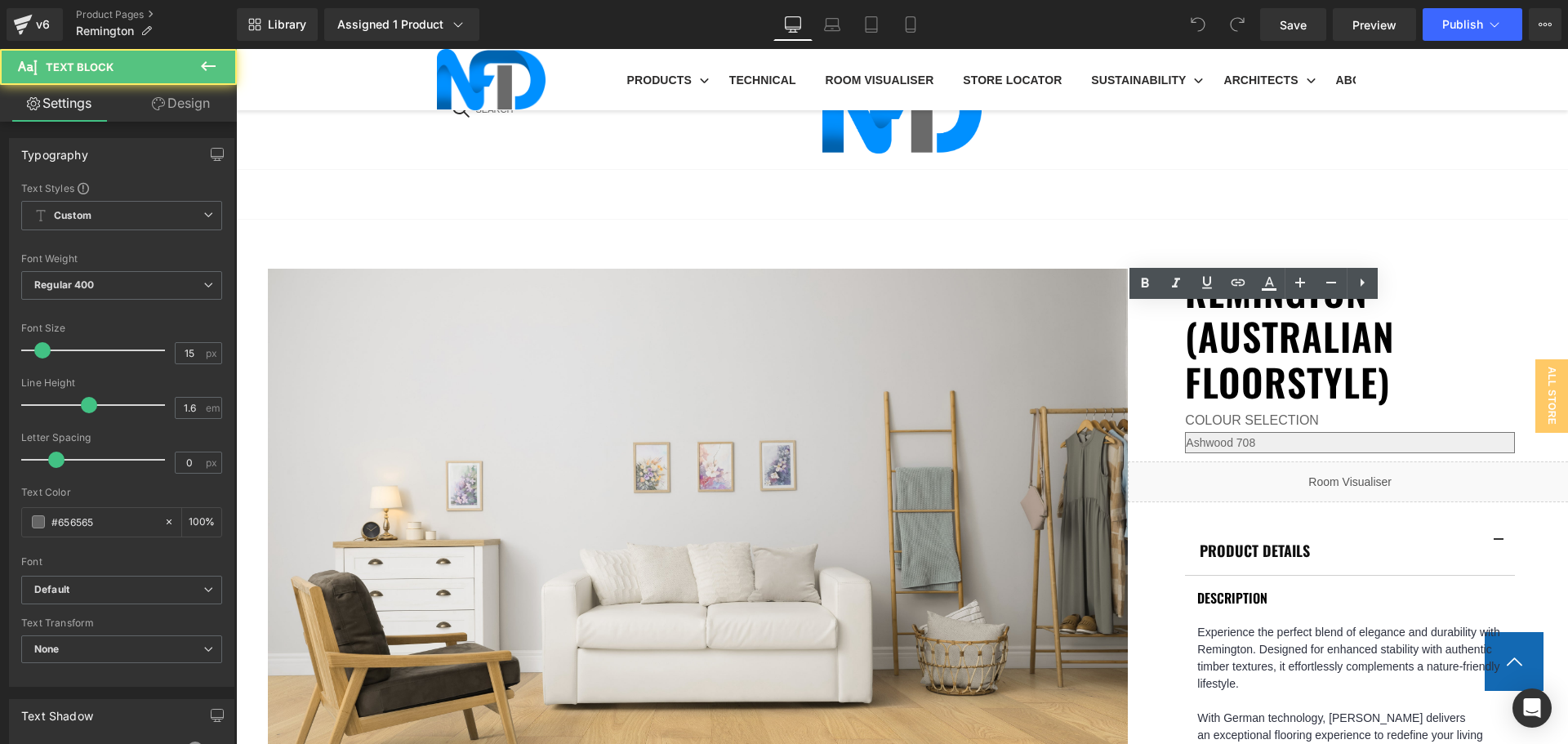
click at [1310, 344] on span "Edit" at bounding box center [1316, 344] width 19 height 14
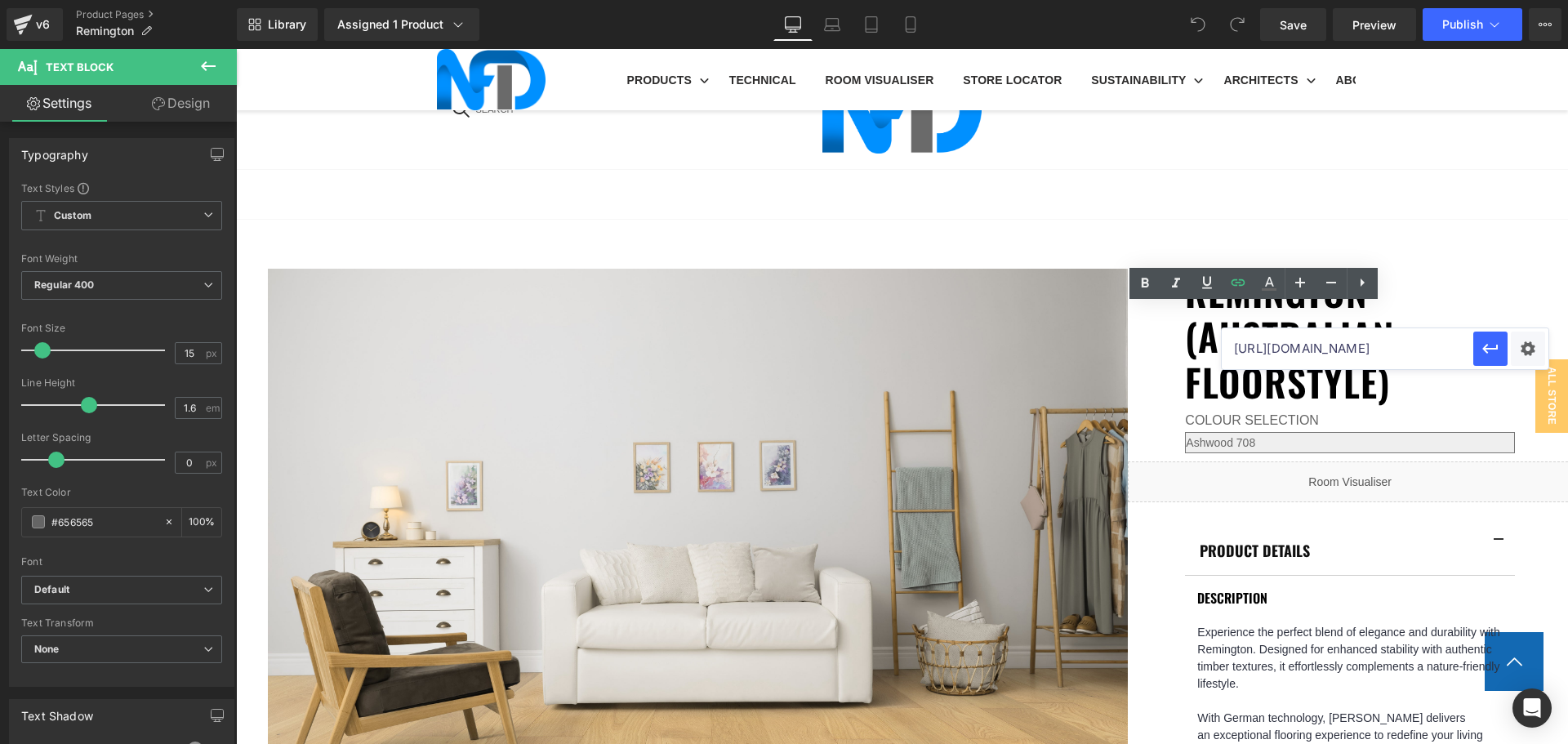
click at [1299, 351] on input "[URL][DOMAIN_NAME]" at bounding box center [1347, 349] width 252 height 41
paste input "[URL][DOMAIN_NAME]"
type input "[URL][DOMAIN_NAME]"
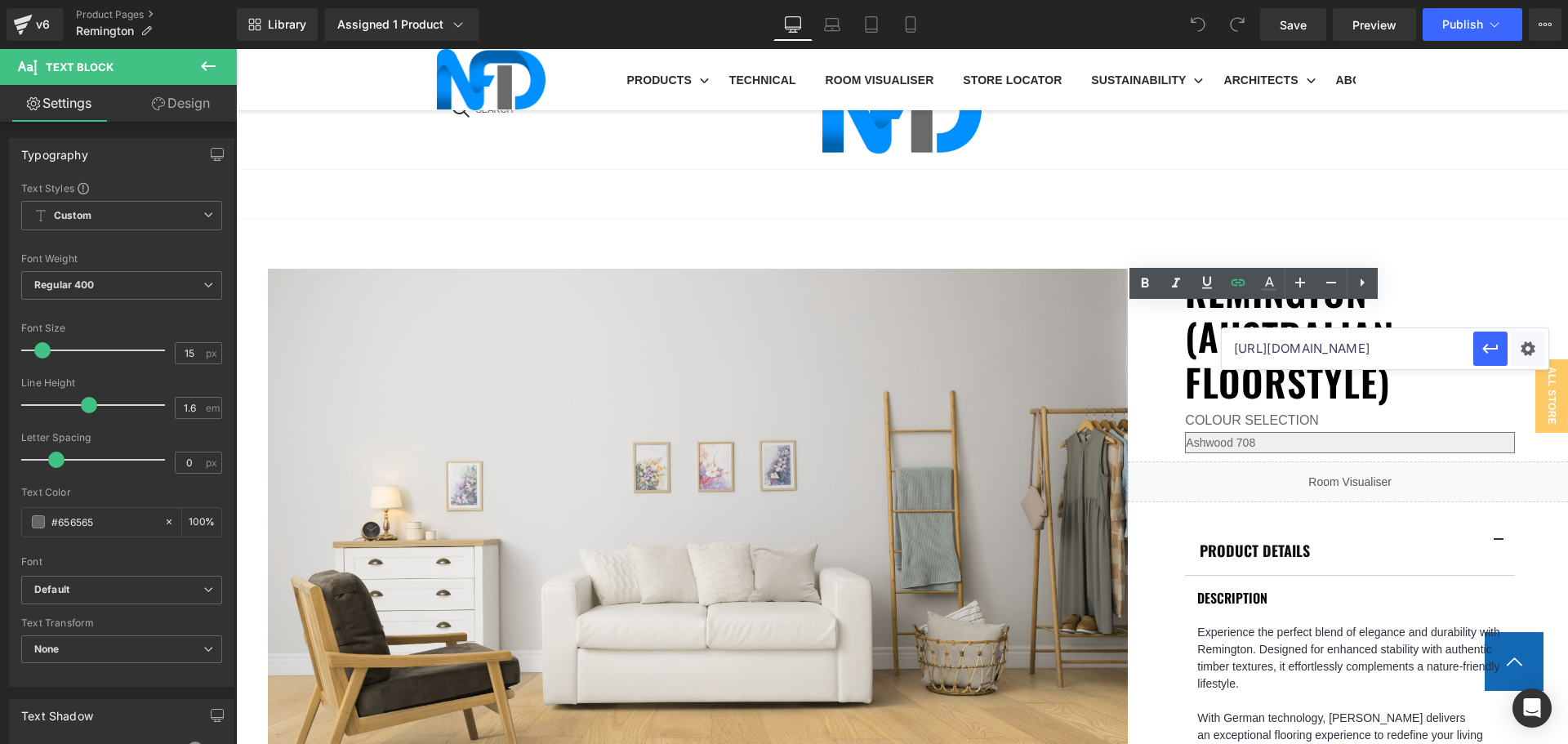
scroll to position [0, 335]
click at [1526, 0] on div "Text Color Highlight Color #333333 Edit or remove link: Edit - Unlink - Cancel …" at bounding box center [784, 0] width 1568 height 0
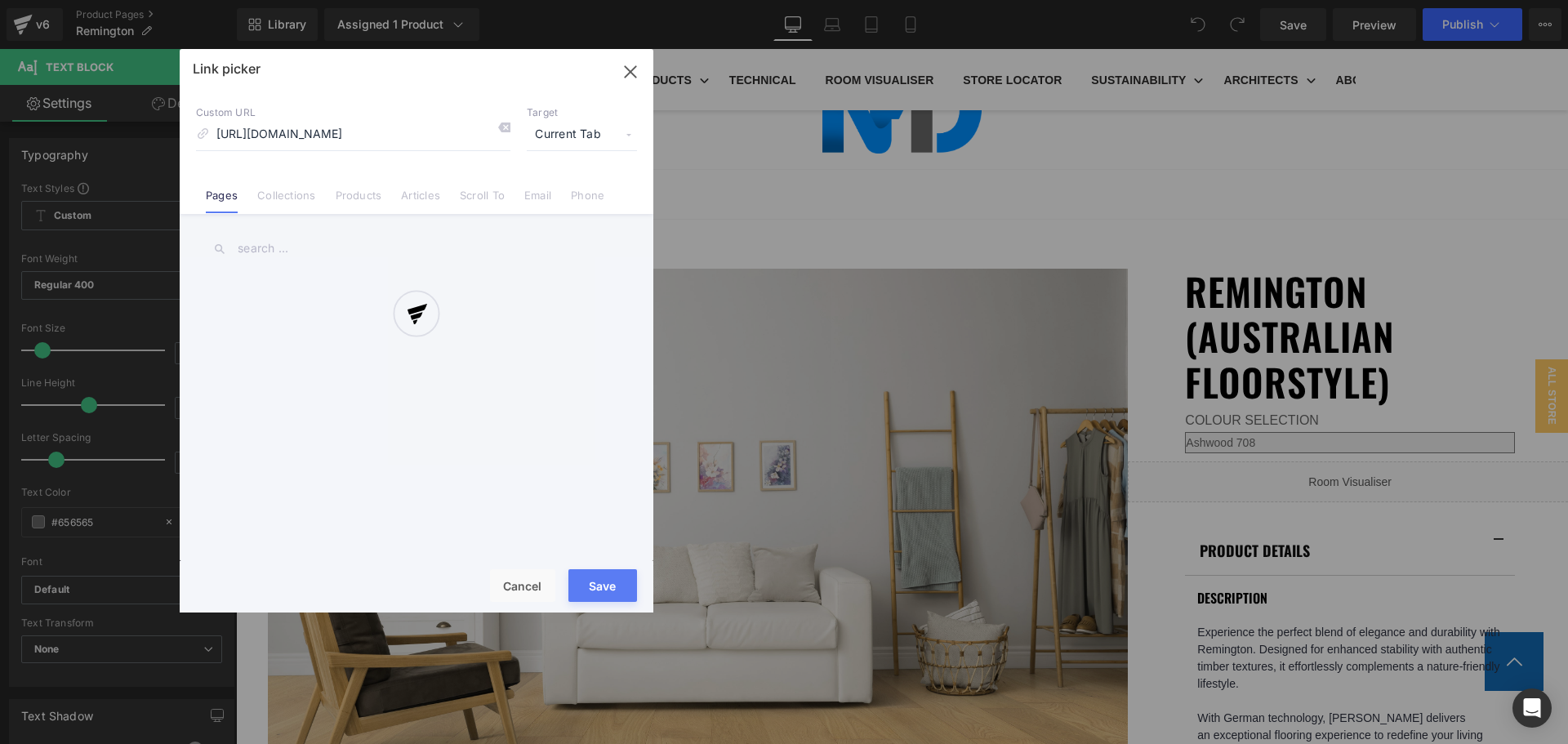
scroll to position [0, 218]
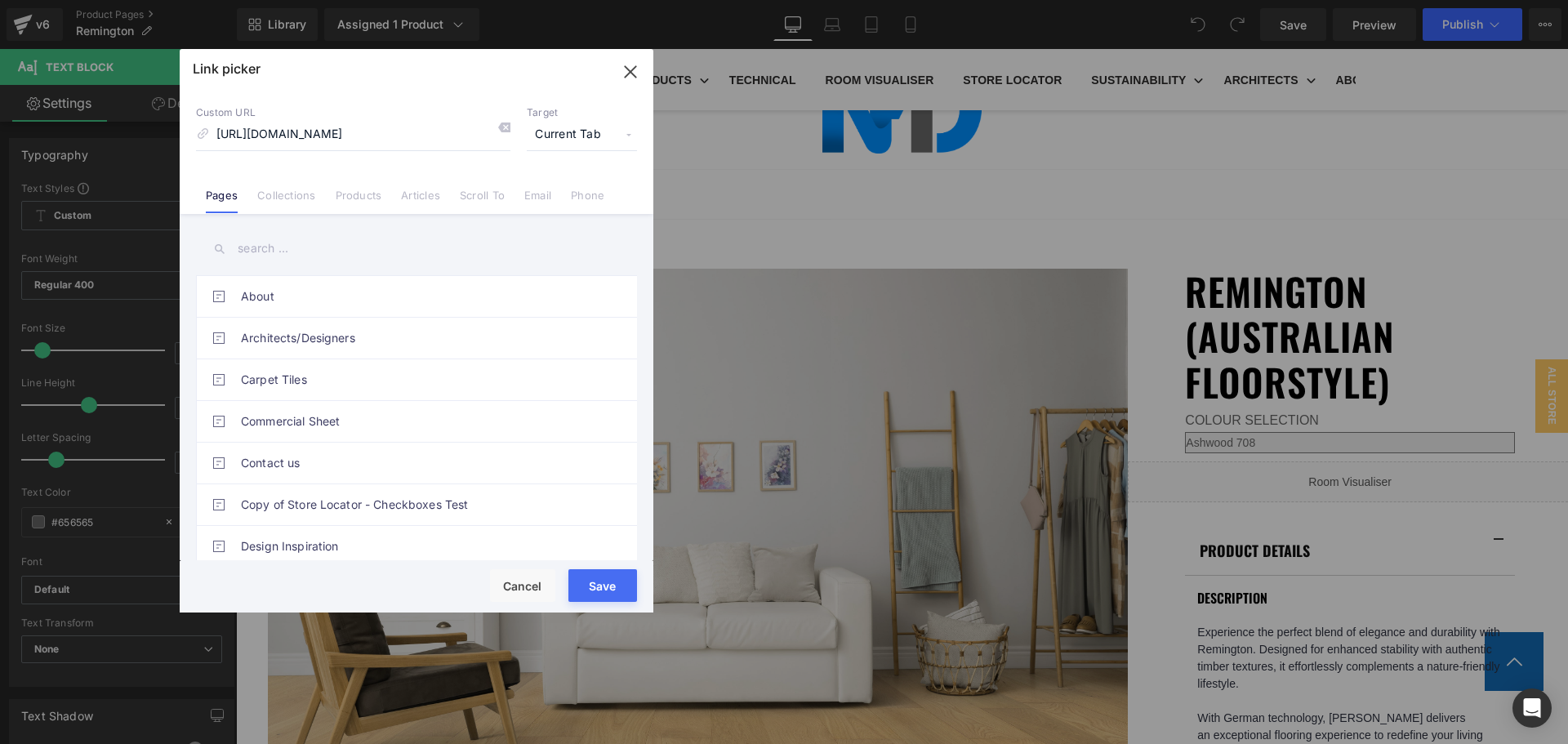
click at [584, 135] on span "Current Tab" at bounding box center [582, 135] width 110 height 31
click at [593, 190] on li "New Tab" at bounding box center [582, 193] width 127 height 28
click at [620, 583] on button "Save" at bounding box center [602, 585] width 68 height 33
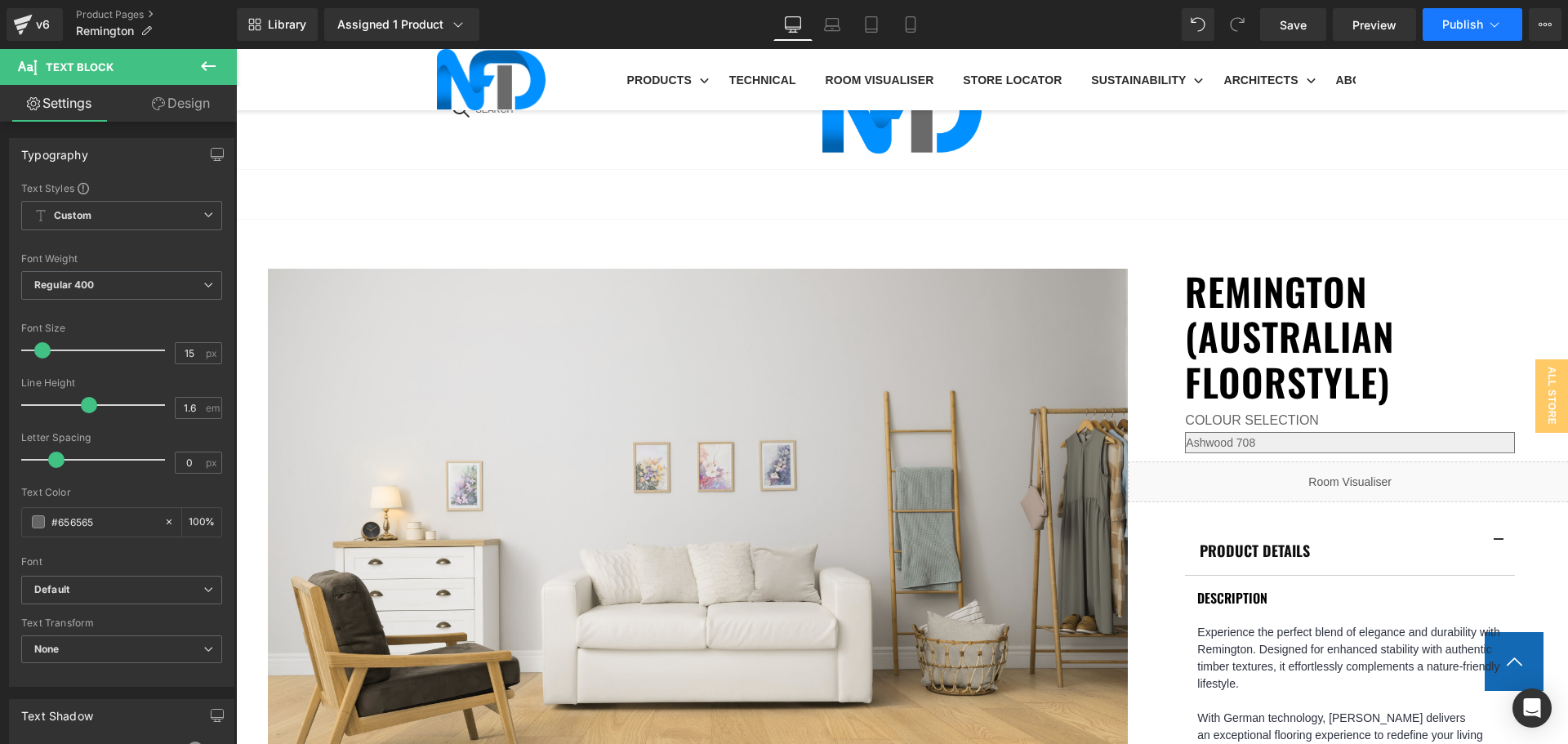
click at [1481, 27] on span "Publish" at bounding box center [1463, 24] width 41 height 13
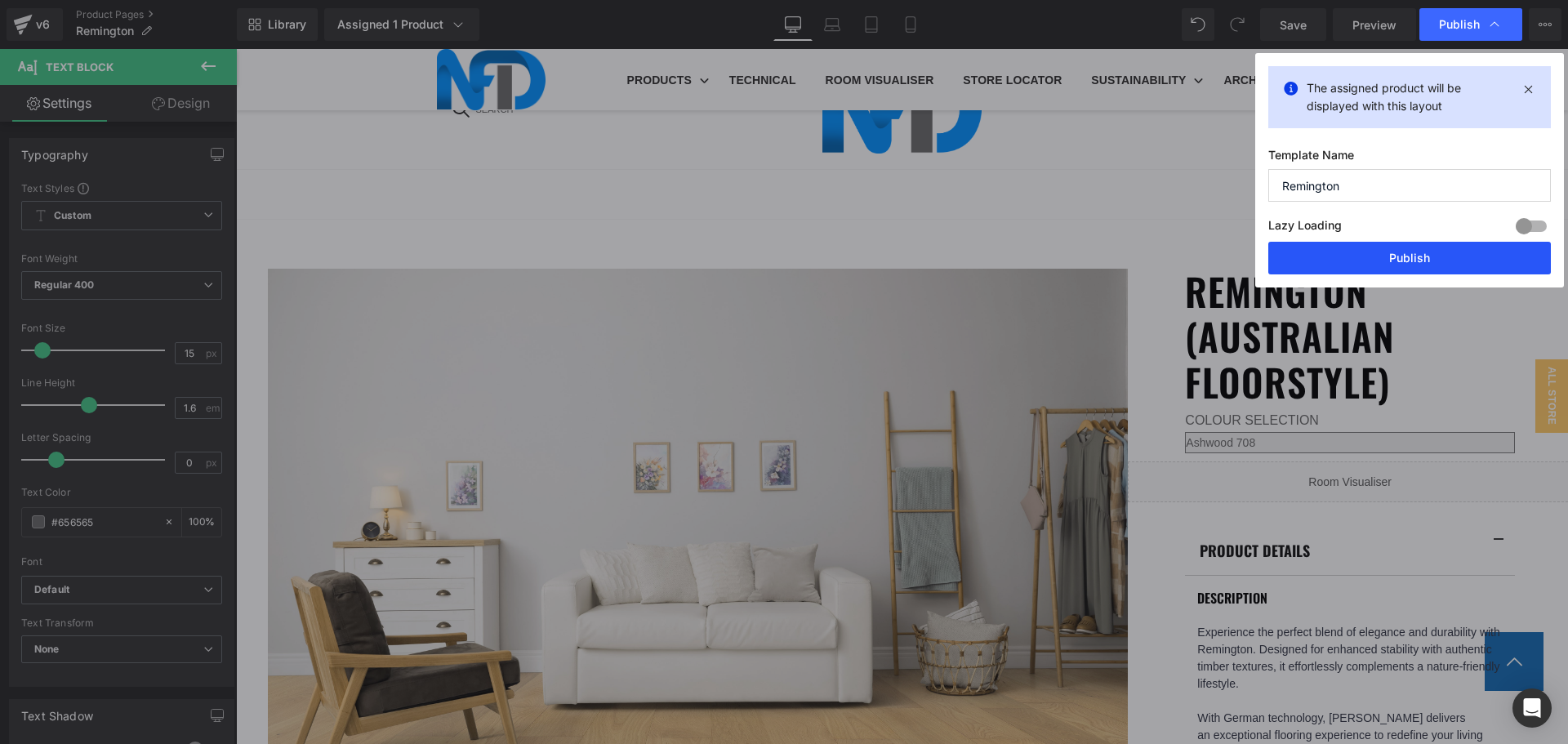
drag, startPoint x: 1403, startPoint y: 256, endPoint x: 1114, endPoint y: 138, distance: 312.2
click at [1403, 256] on button "Publish" at bounding box center [1409, 258] width 283 height 33
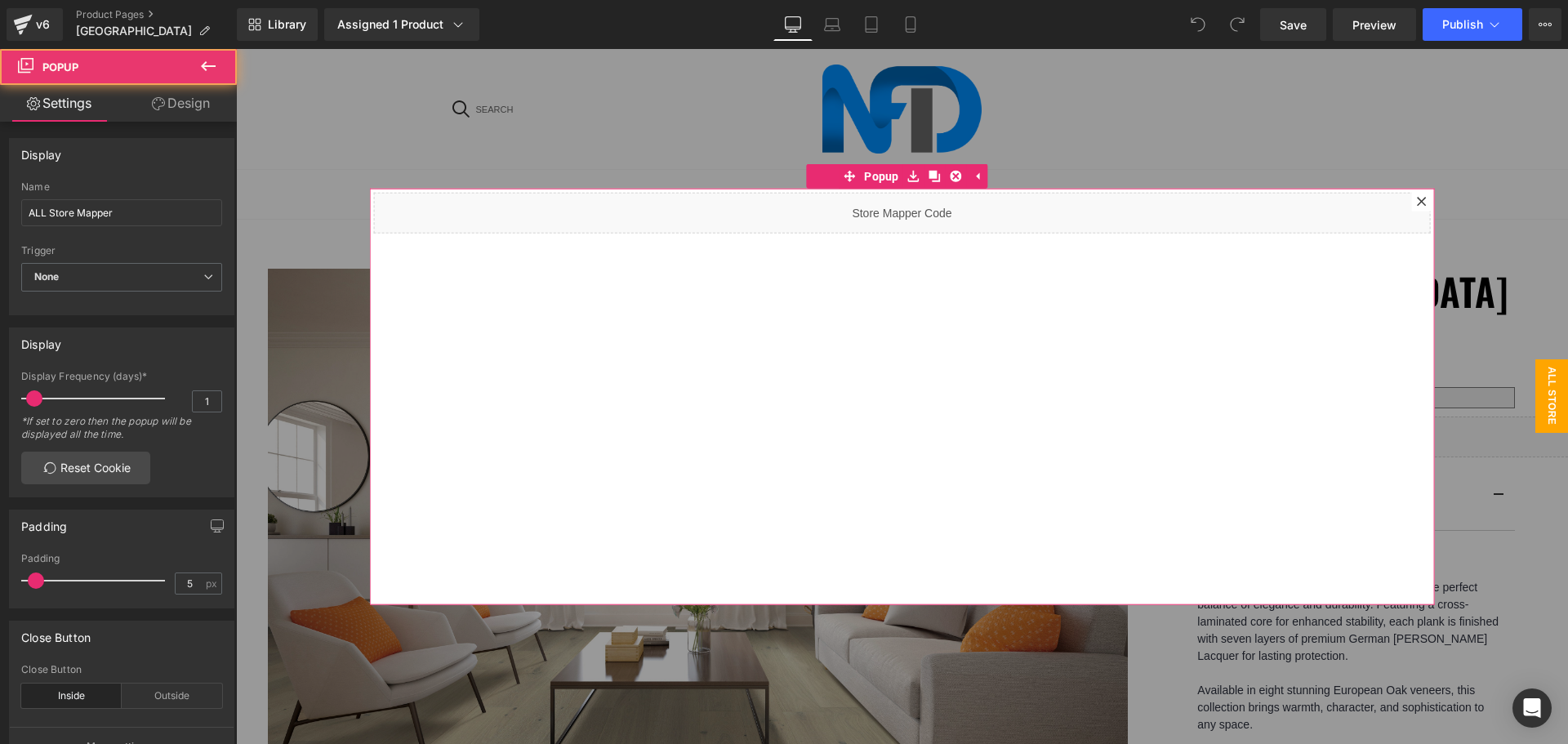
click at [1417, 200] on icon at bounding box center [1422, 201] width 9 height 9
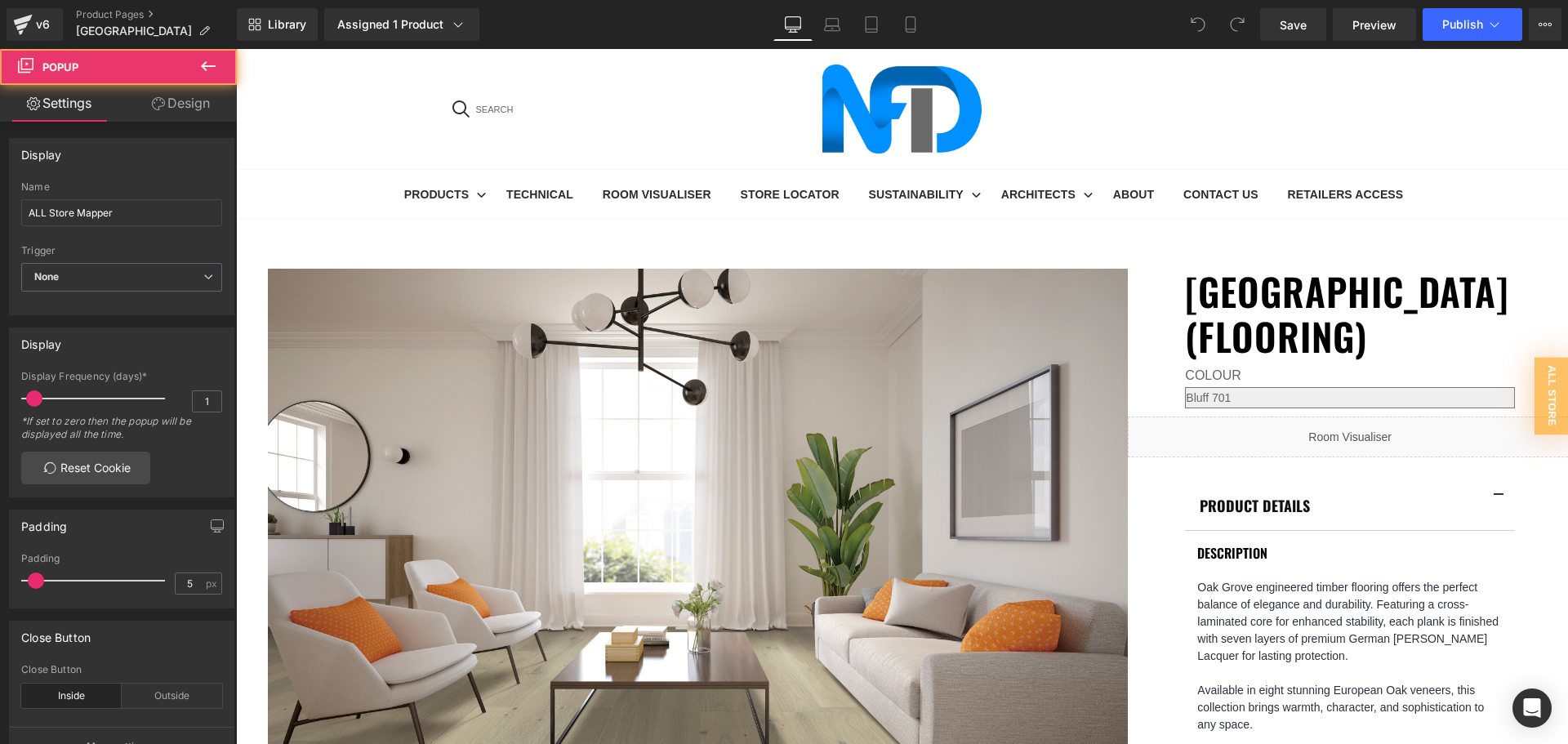
scroll to position [654, 0]
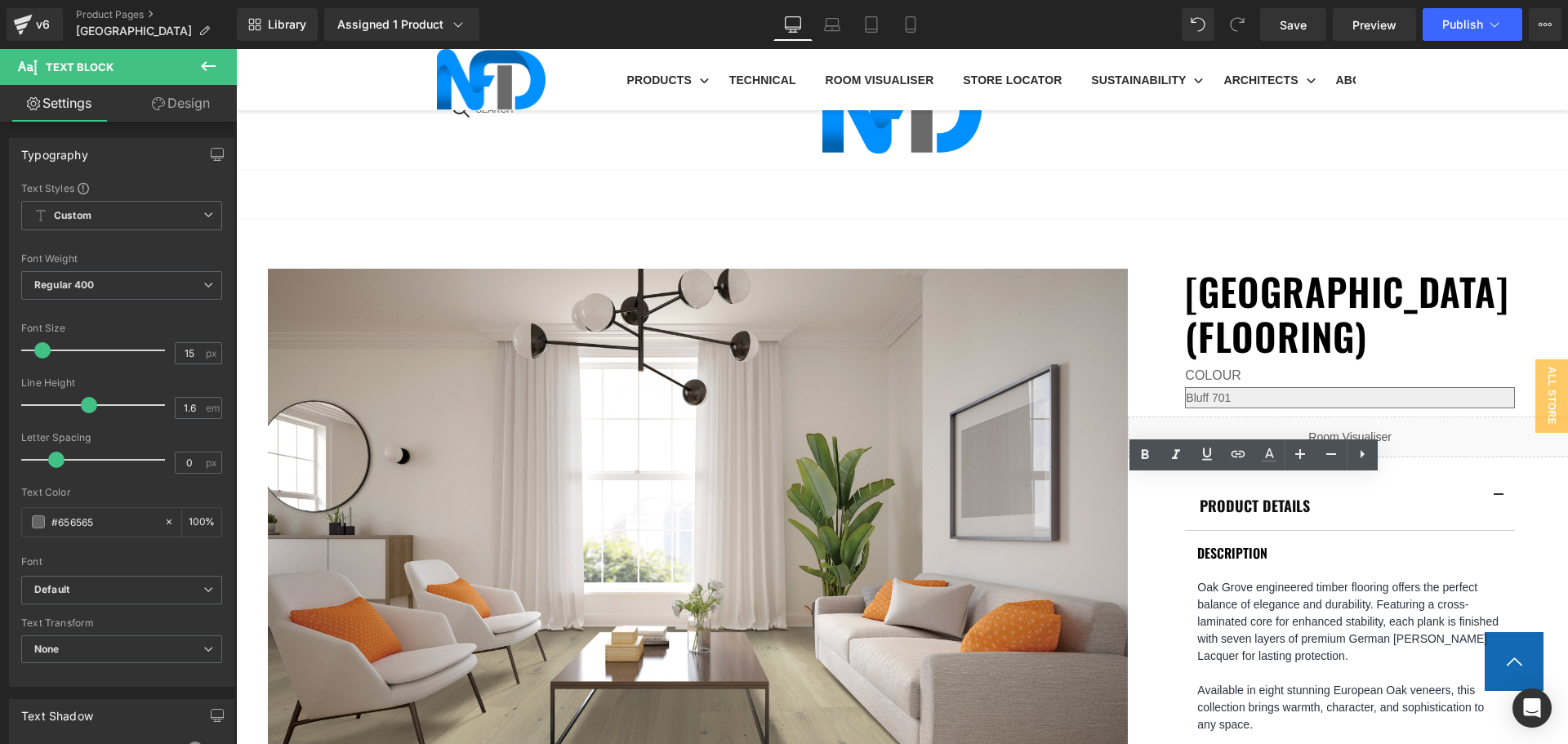
drag, startPoint x: 1316, startPoint y: 515, endPoint x: 1074, endPoint y: 467, distance: 246.7
click at [1316, 515] on span "Edit" at bounding box center [1316, 515] width 19 height 14
click at [1267, 515] on input "[URL][DOMAIN_NAME]" at bounding box center [1347, 520] width 252 height 41
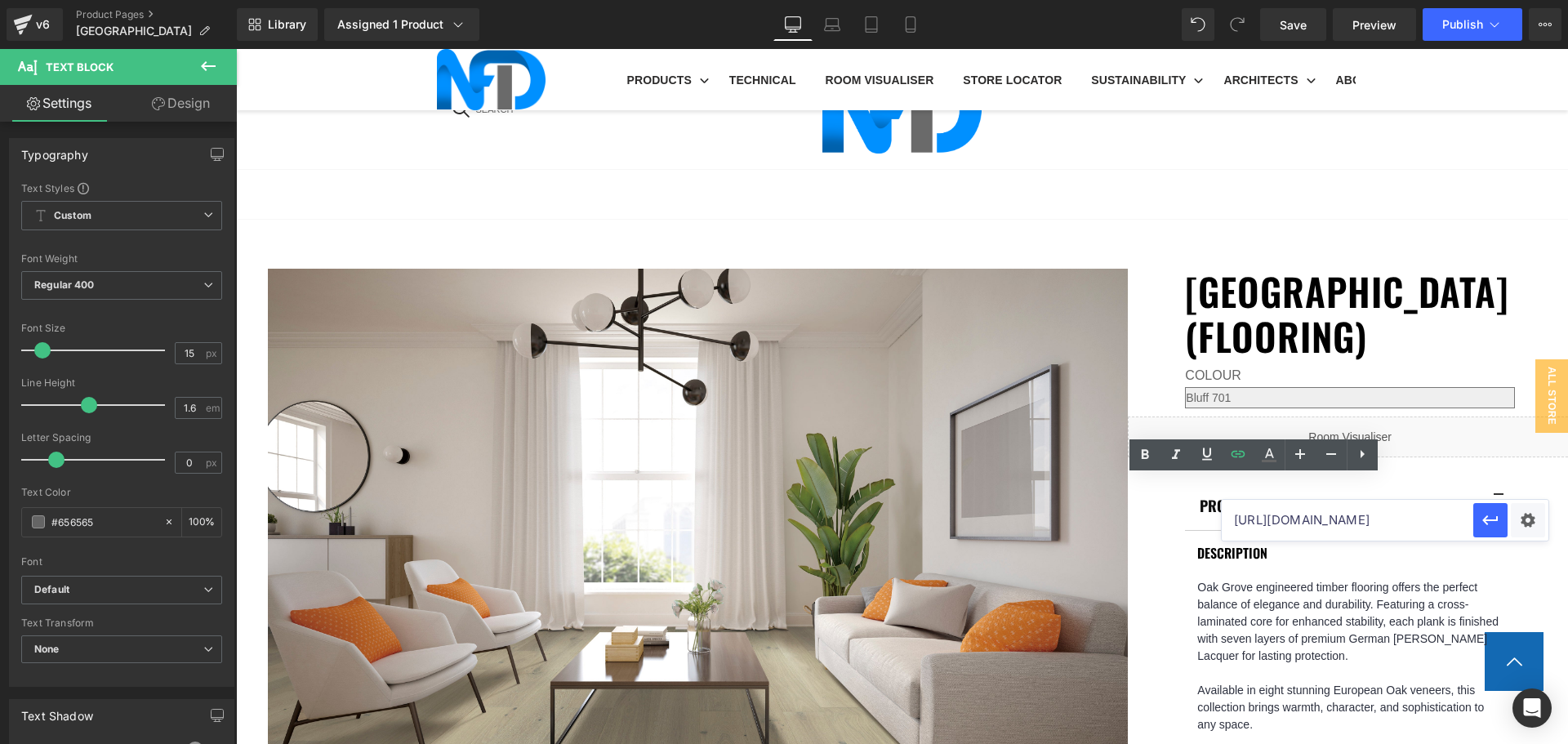
click at [1267, 515] on input "[URL][DOMAIN_NAME]" at bounding box center [1347, 520] width 252 height 41
paste input "[URL][DOMAIN_NAME]"
type input "[URL][DOMAIN_NAME]"
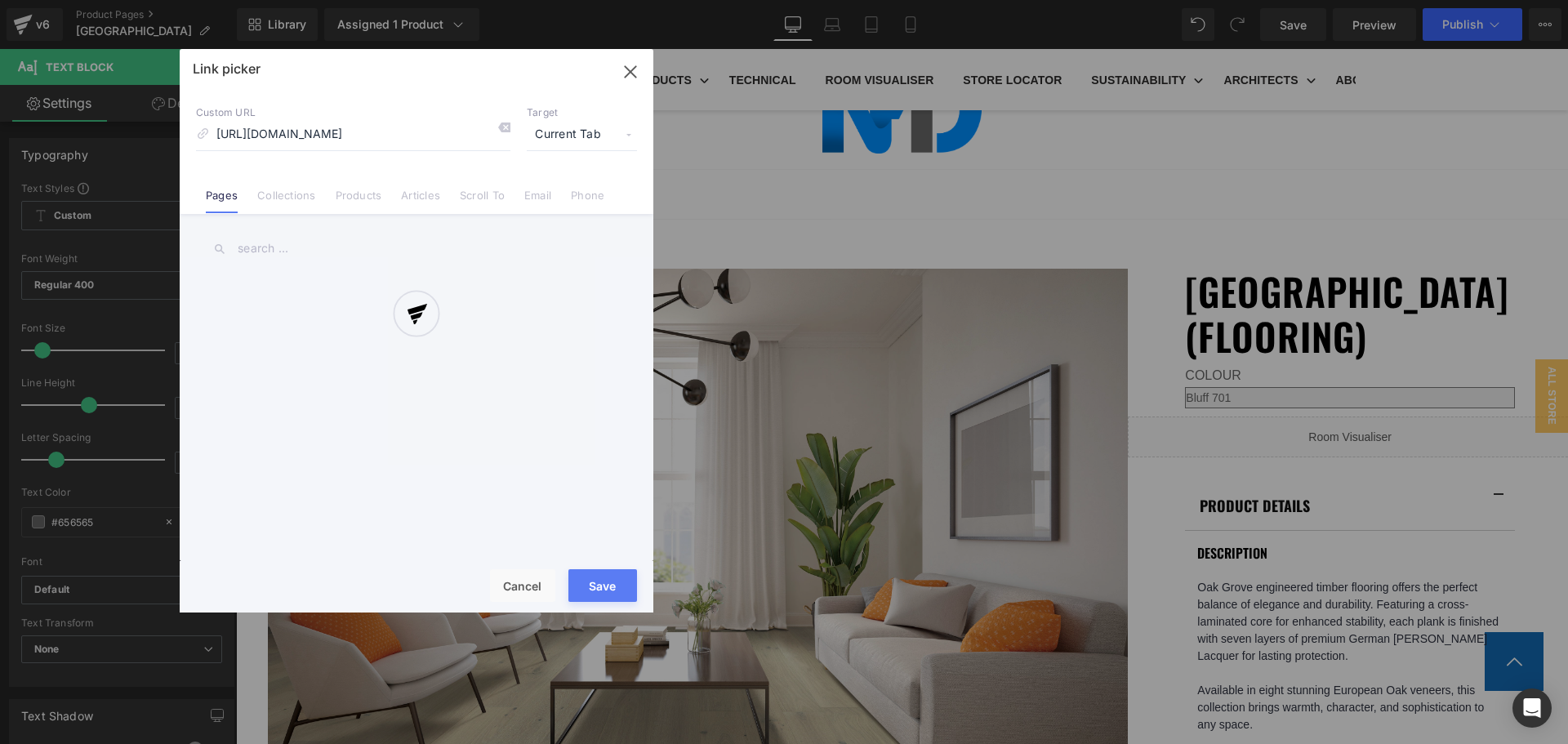
click at [1518, 0] on div "Text Color Highlight Color #333333 Edit or remove link: Edit - Unlink - Cancel …" at bounding box center [784, 0] width 1568 height 0
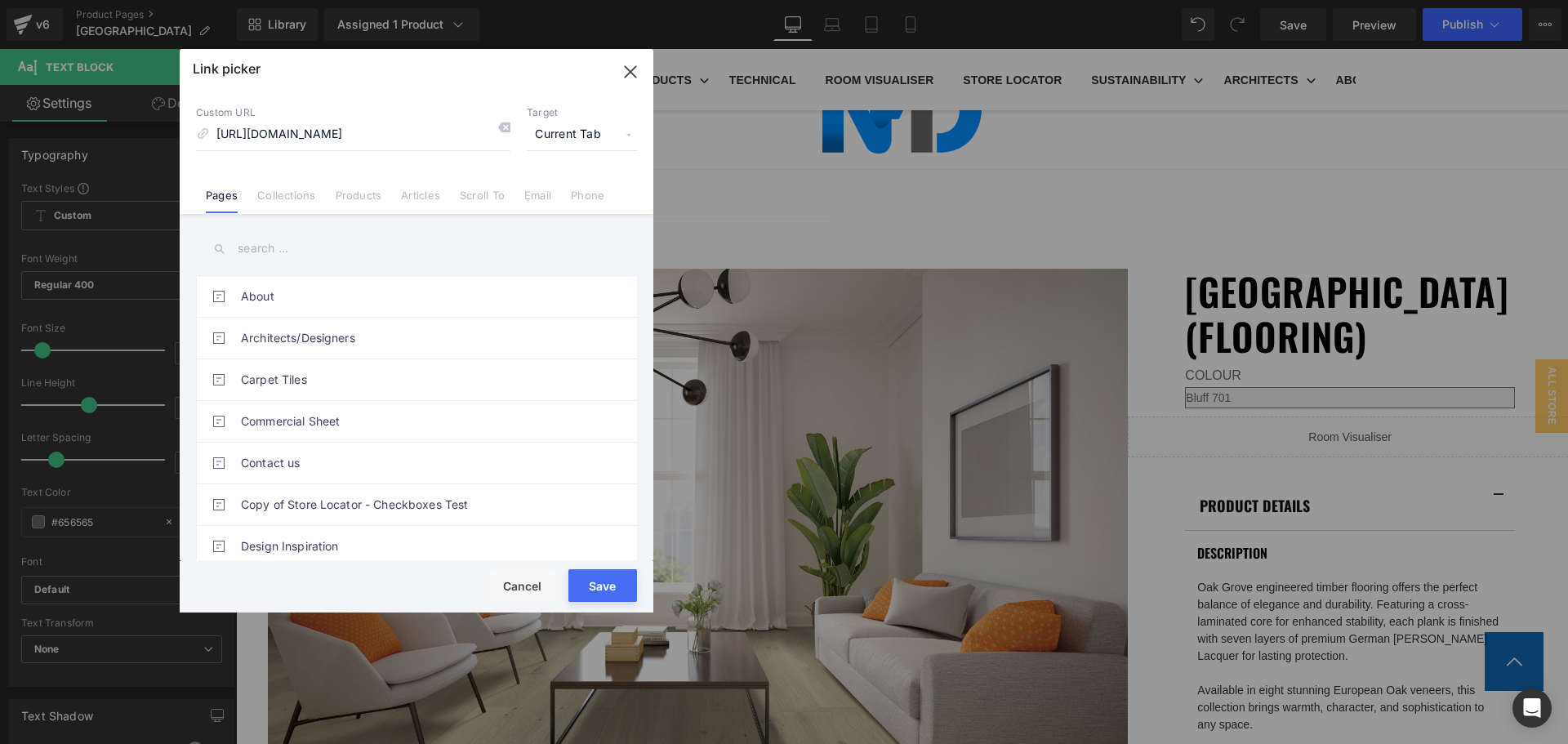
scroll to position [0, 0]
click at [601, 130] on span "Current Tab" at bounding box center [582, 135] width 110 height 31
click at [590, 187] on li "New Tab" at bounding box center [582, 193] width 127 height 28
click at [593, 593] on button "Save" at bounding box center [602, 585] width 68 height 33
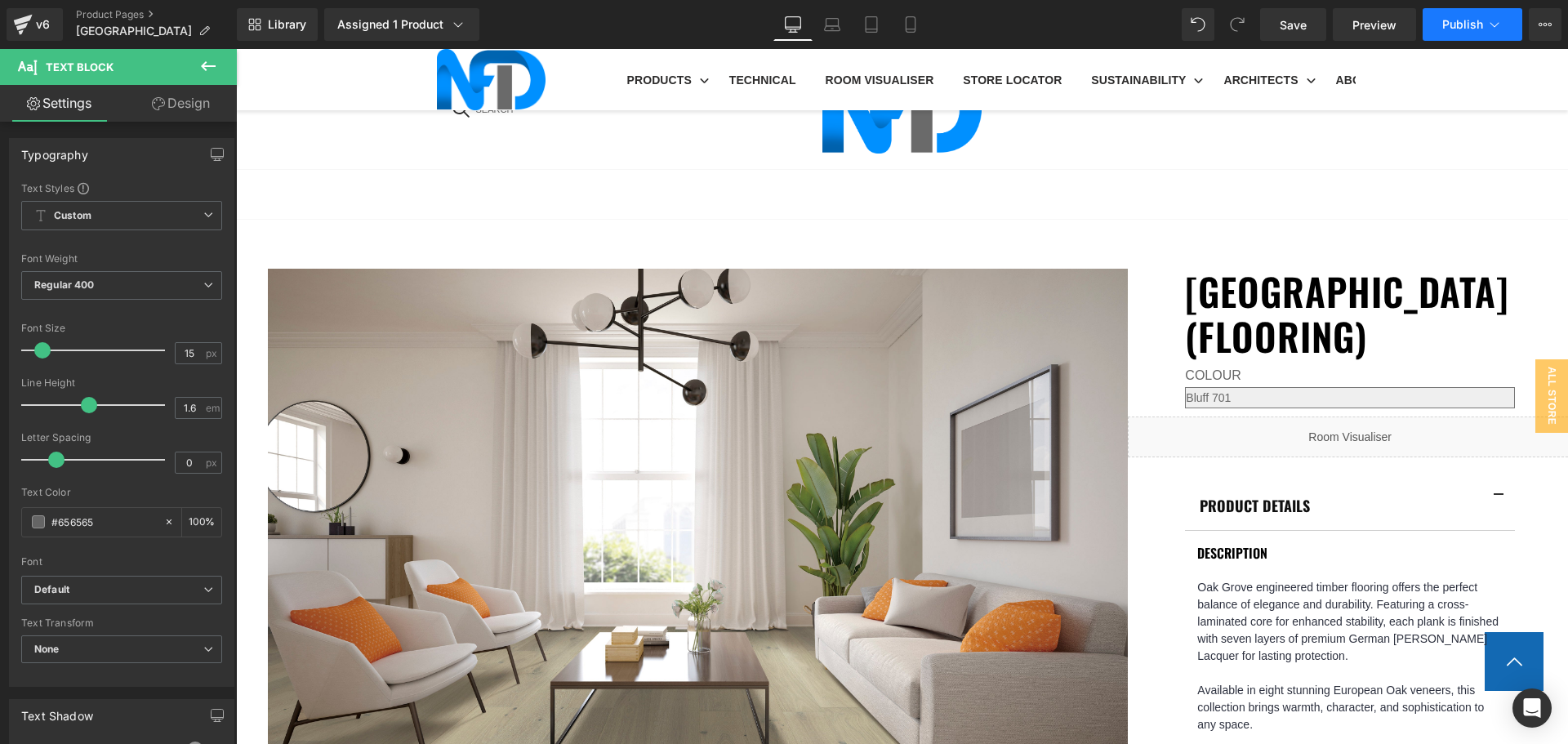
click at [1445, 27] on span "Publish" at bounding box center [1463, 24] width 41 height 13
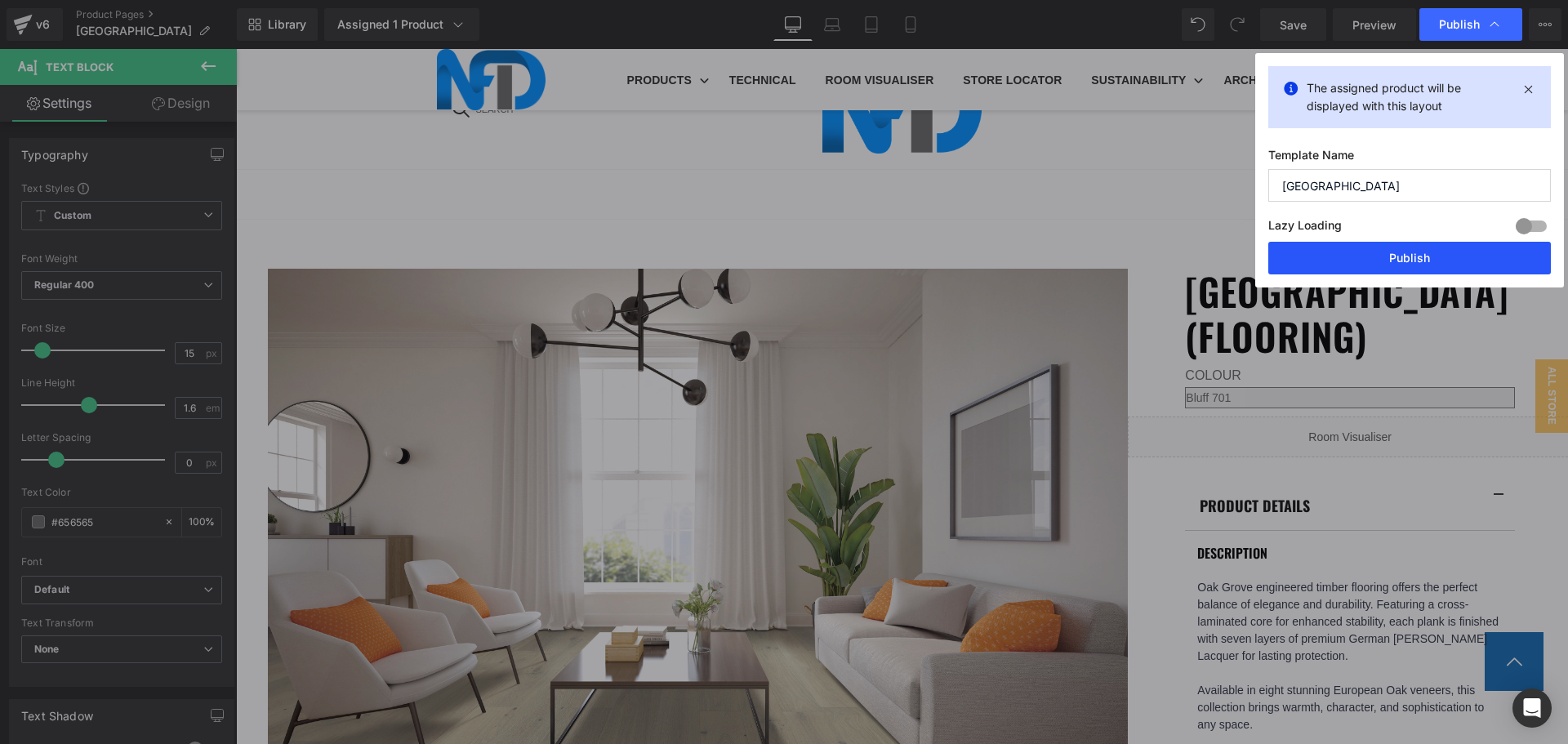
click at [1432, 257] on button "Publish" at bounding box center [1409, 258] width 283 height 33
